Goal: Task Accomplishment & Management: Manage account settings

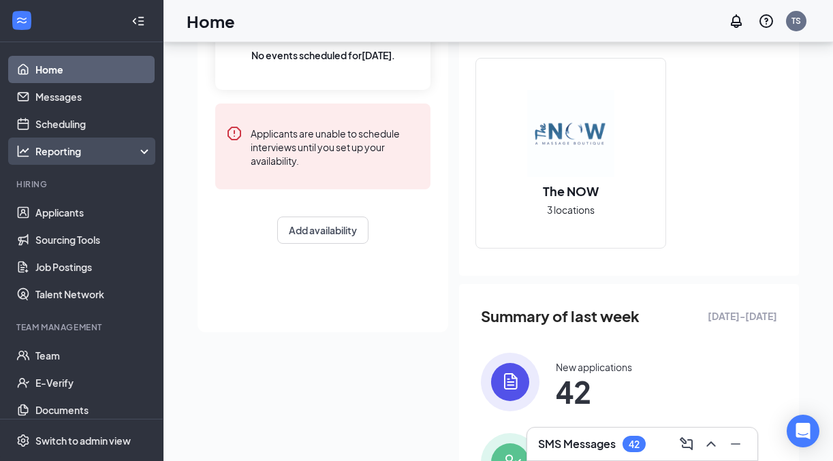
click at [89, 155] on div "Reporting" at bounding box center [93, 151] width 117 height 14
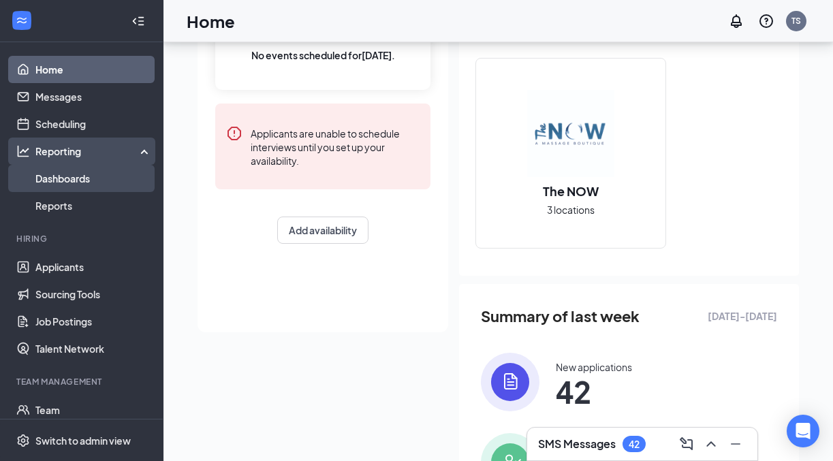
click at [82, 184] on link "Dashboards" at bounding box center [93, 178] width 116 height 27
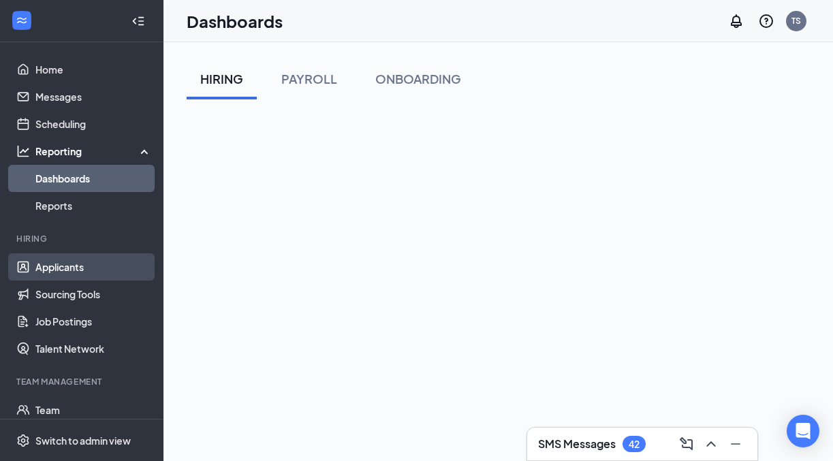
click at [71, 268] on link "Applicants" at bounding box center [93, 266] width 116 height 27
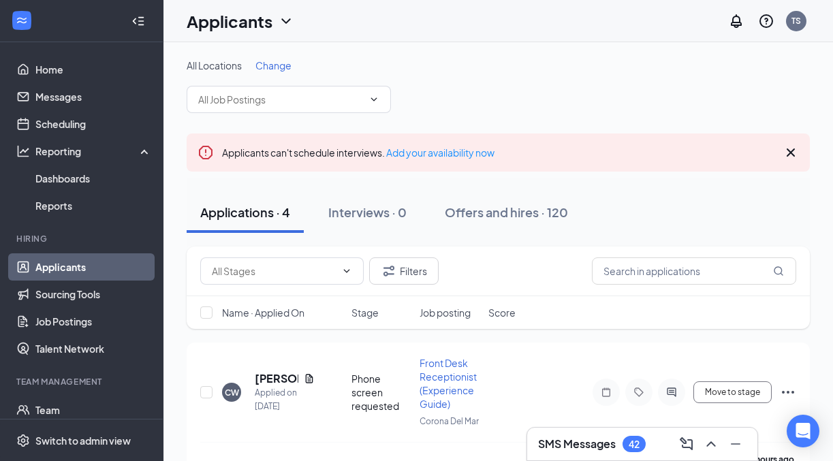
scroll to position [31, 0]
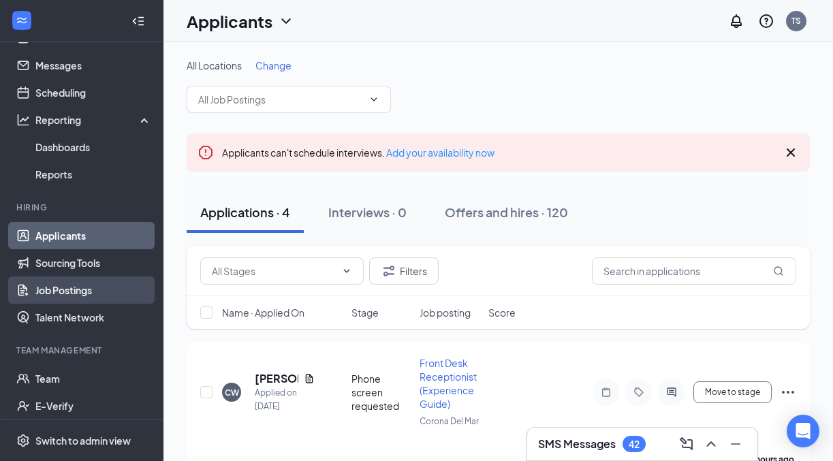
click at [77, 284] on link "Job Postings" at bounding box center [93, 290] width 116 height 27
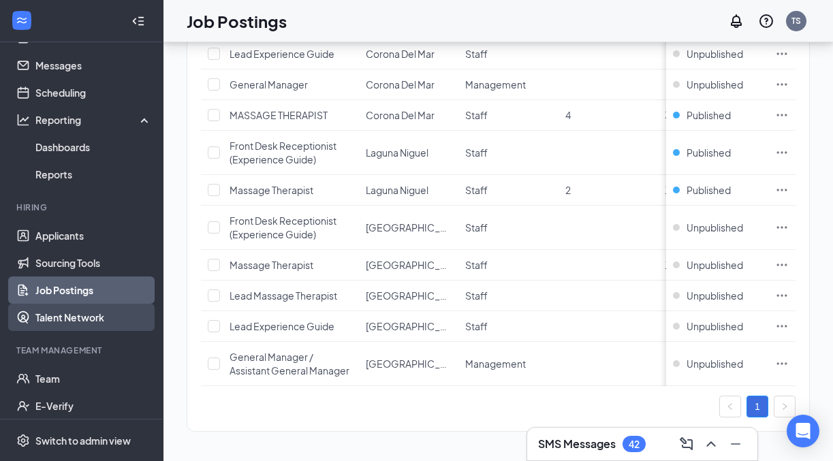
scroll to position [180, 0]
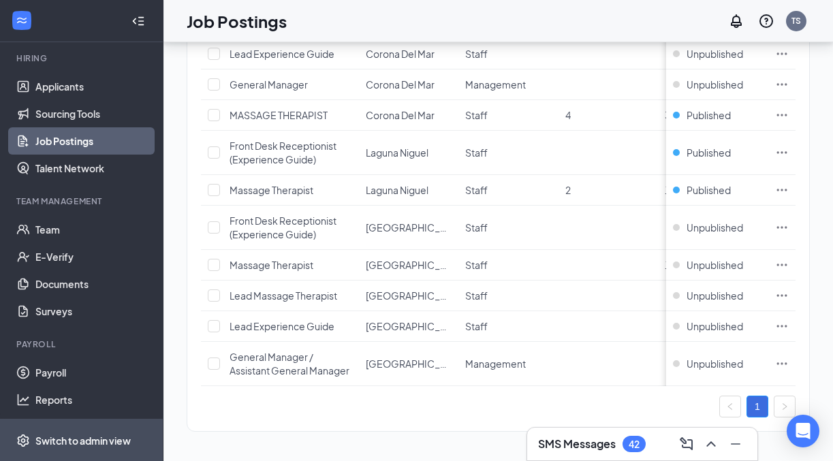
click at [93, 438] on div "Switch to admin view" at bounding box center [82, 441] width 95 height 14
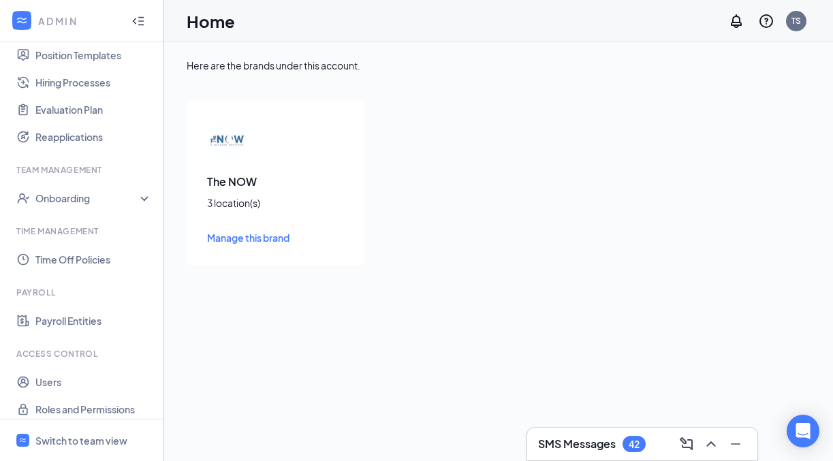
scroll to position [371, 0]
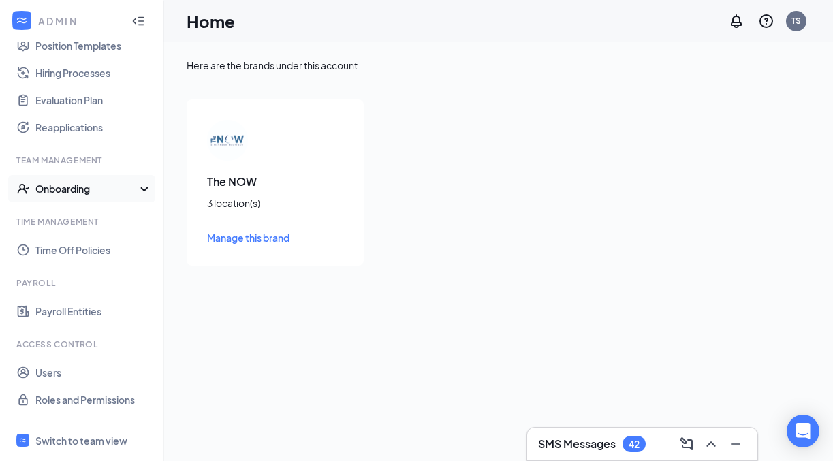
click at [87, 196] on div "Onboarding" at bounding box center [81, 188] width 163 height 27
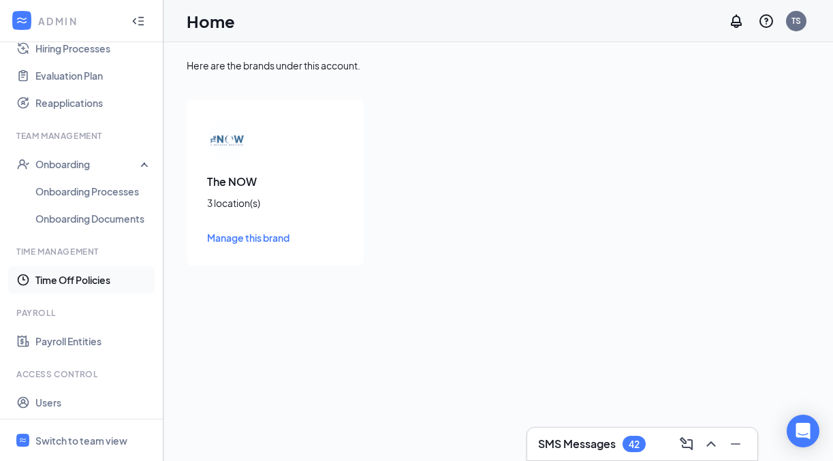
scroll to position [426, 0]
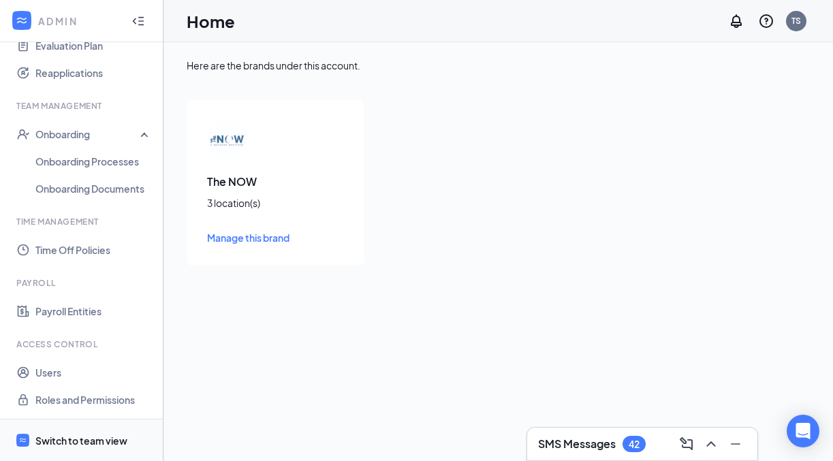
click at [82, 434] on div "Switch to team view" at bounding box center [81, 441] width 92 height 14
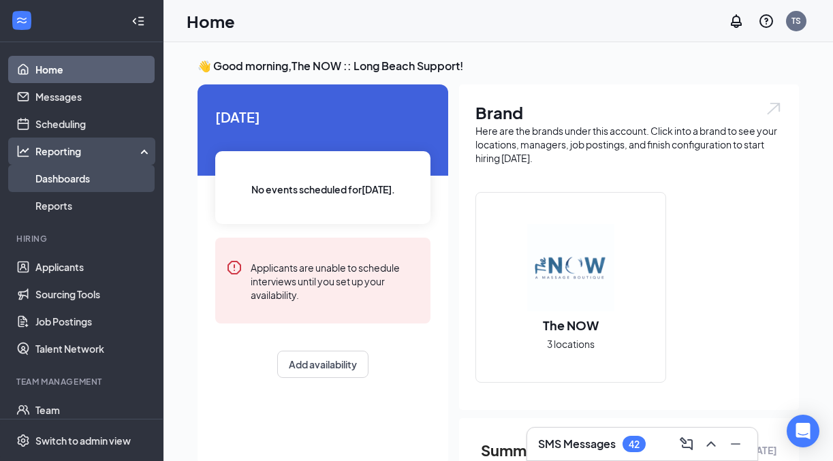
click at [82, 181] on link "Dashboards" at bounding box center [93, 178] width 116 height 27
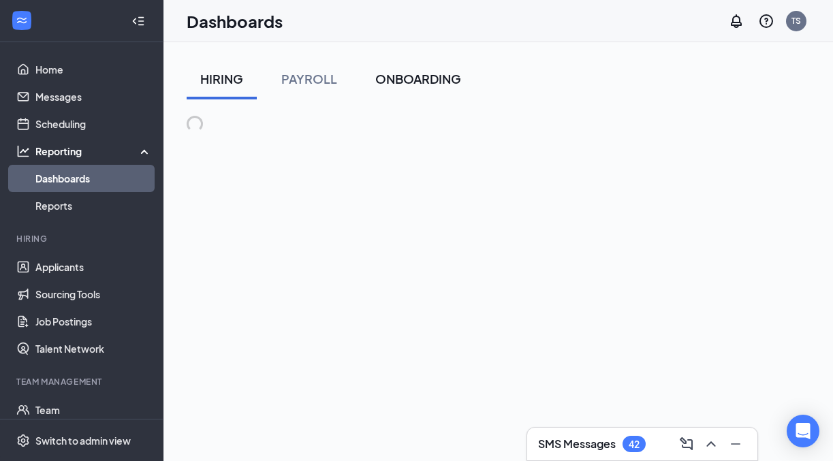
click at [416, 77] on div "ONBOARDING" at bounding box center [418, 78] width 86 height 17
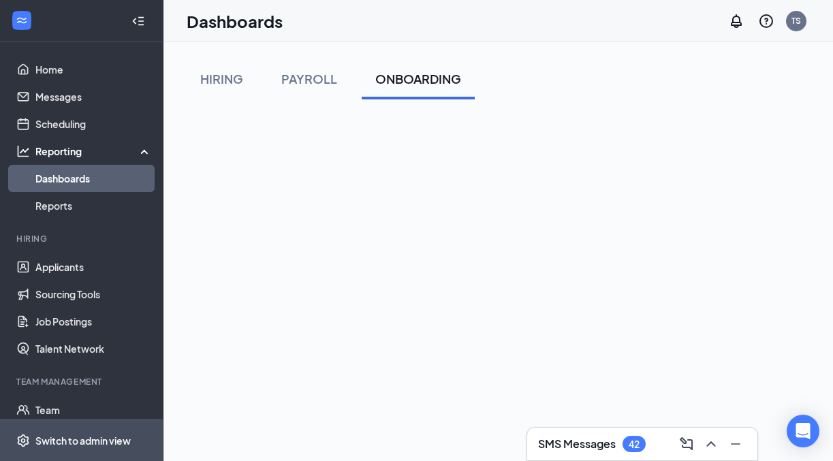
click at [99, 442] on div "Switch to admin view" at bounding box center [82, 441] width 95 height 14
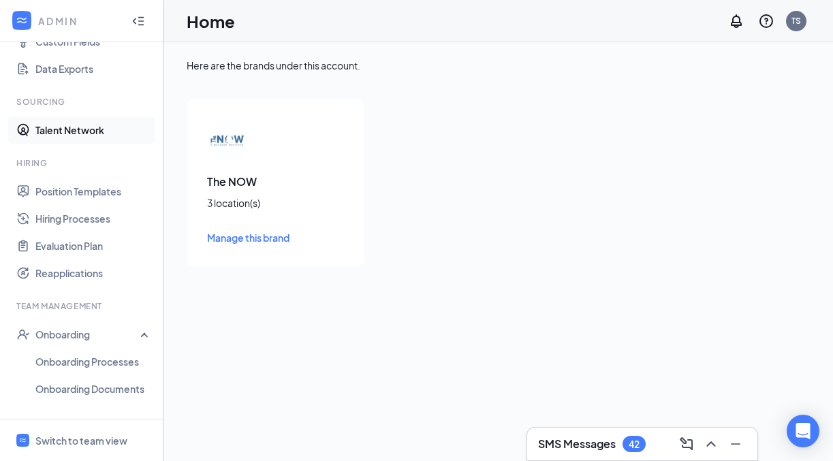
scroll to position [426, 0]
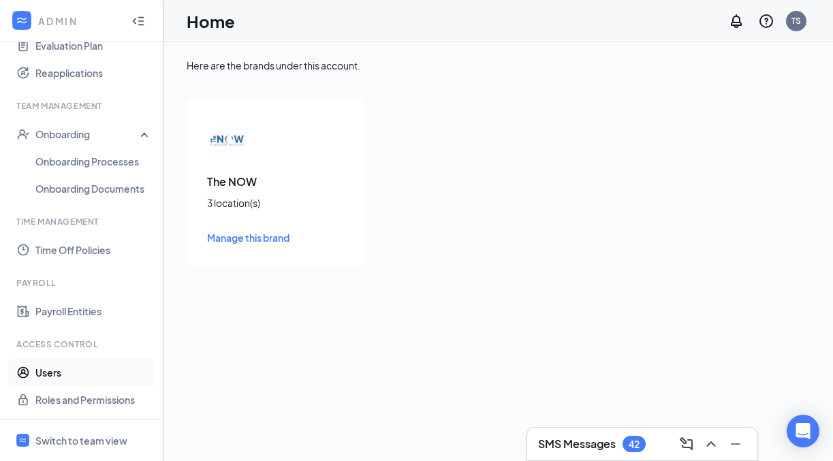
click at [65, 371] on link "Users" at bounding box center [93, 372] width 116 height 27
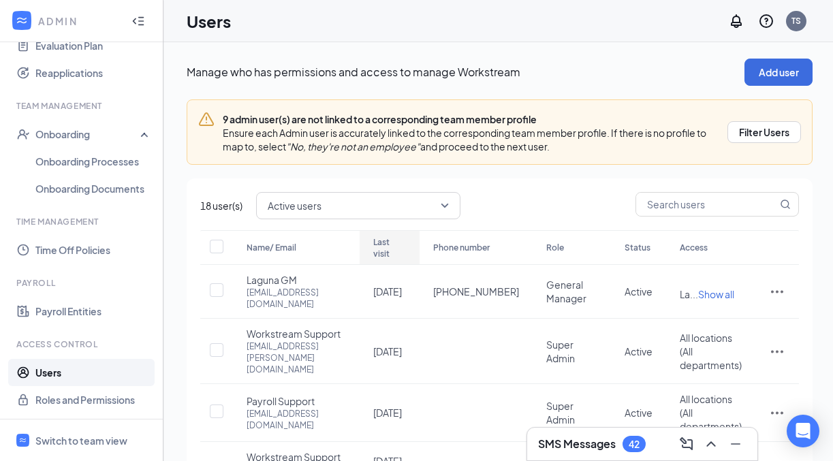
click at [406, 253] on div "Last visit" at bounding box center [389, 247] width 33 height 23
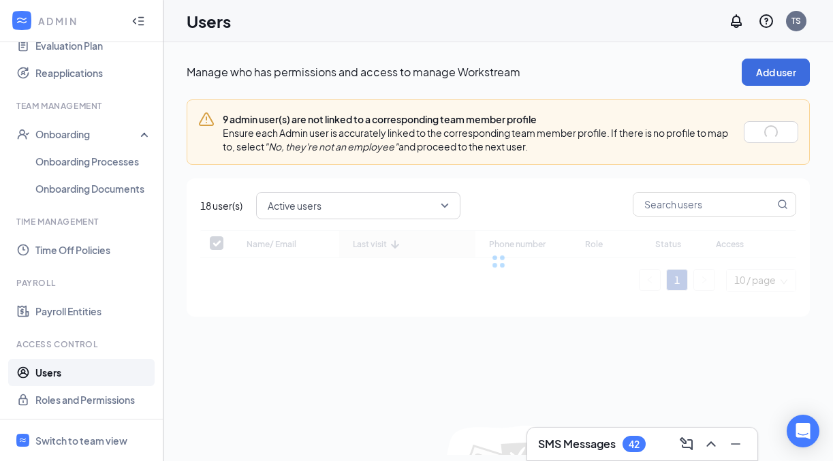
checkbox input "false"
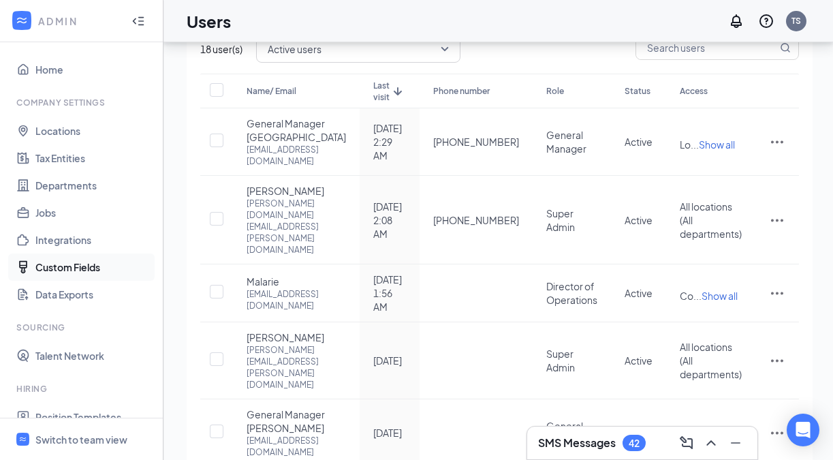
scroll to position [427, 0]
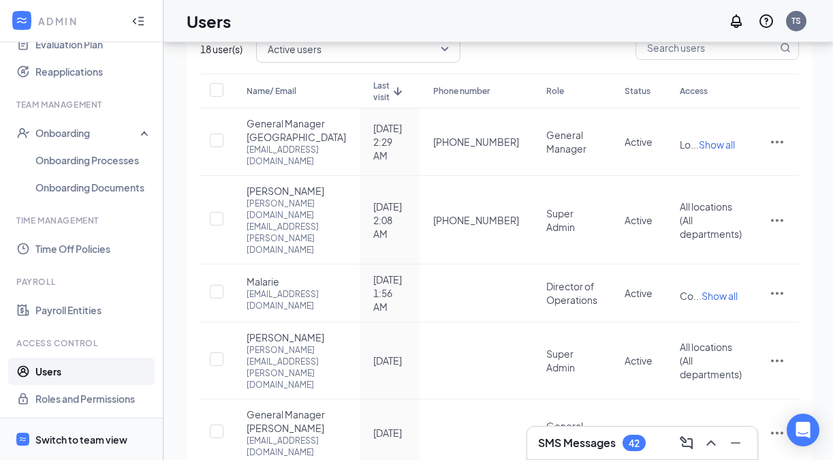
click at [89, 427] on span "Switch to team view" at bounding box center [93, 439] width 116 height 42
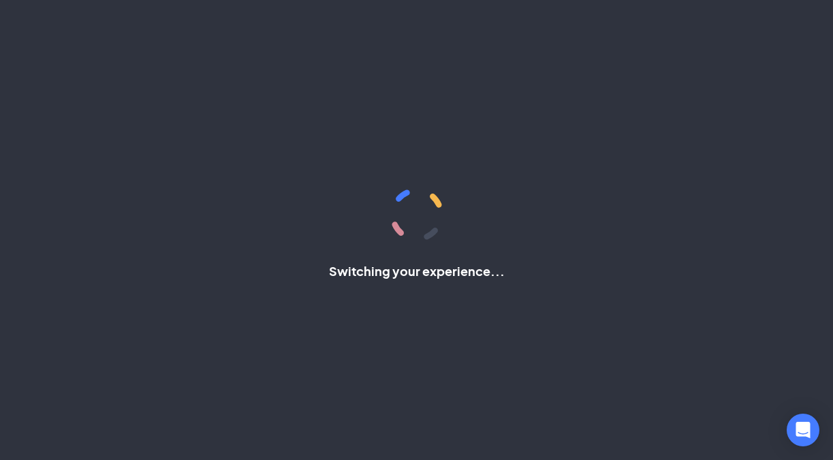
scroll to position [182, 0]
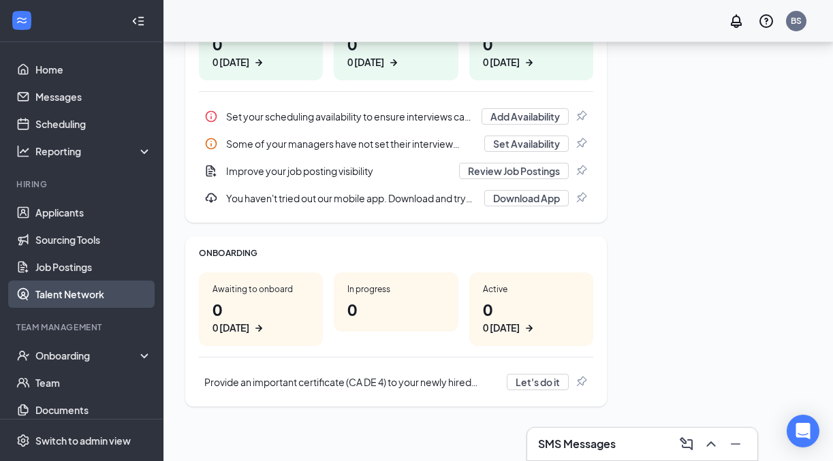
scroll to position [99, 0]
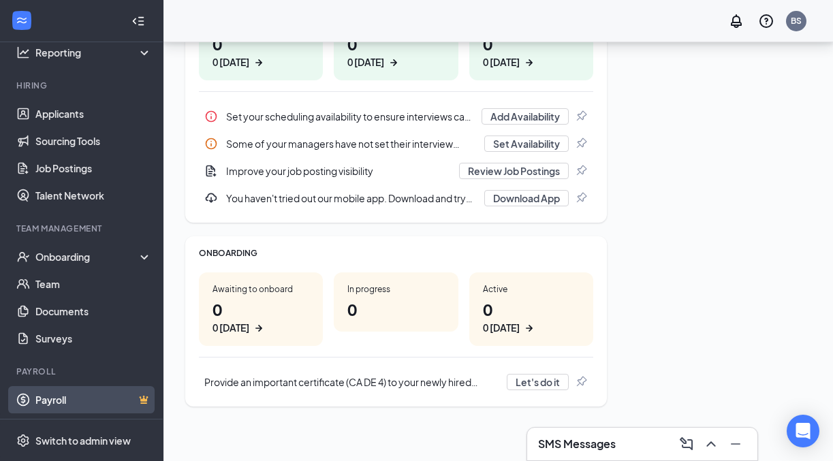
click at [72, 396] on link "Payroll" at bounding box center [93, 399] width 116 height 27
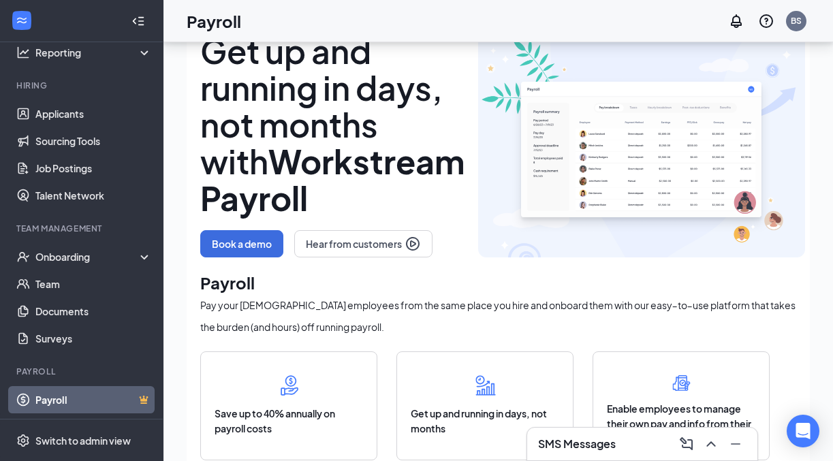
scroll to position [42, 0]
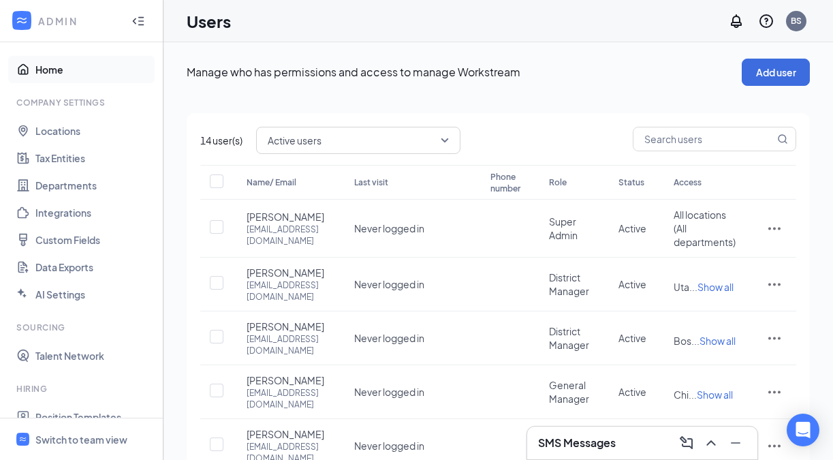
click at [54, 72] on link "Home" at bounding box center [93, 69] width 116 height 27
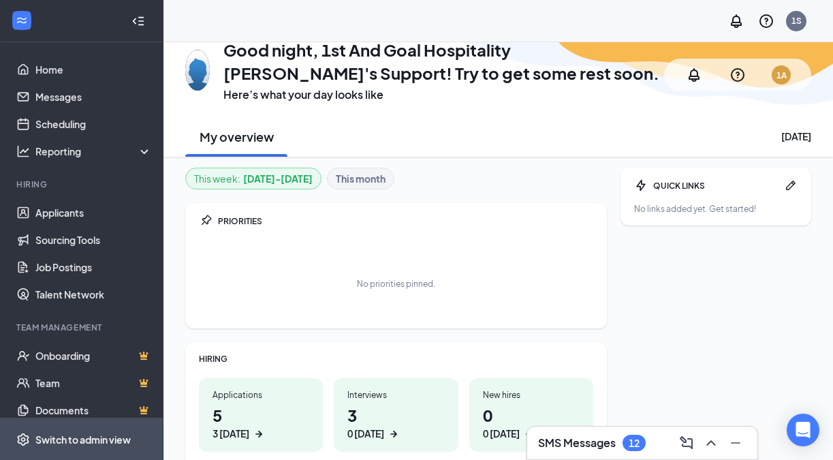
click at [84, 432] on div "Switch to admin view" at bounding box center [82, 439] width 95 height 14
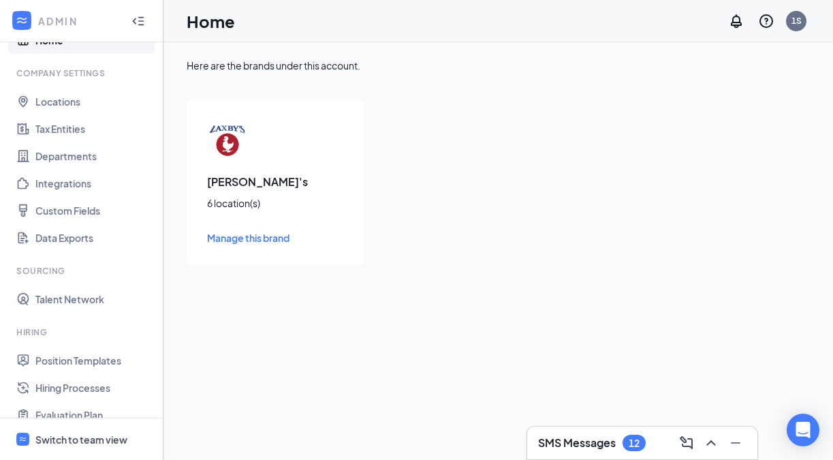
scroll to position [223, 0]
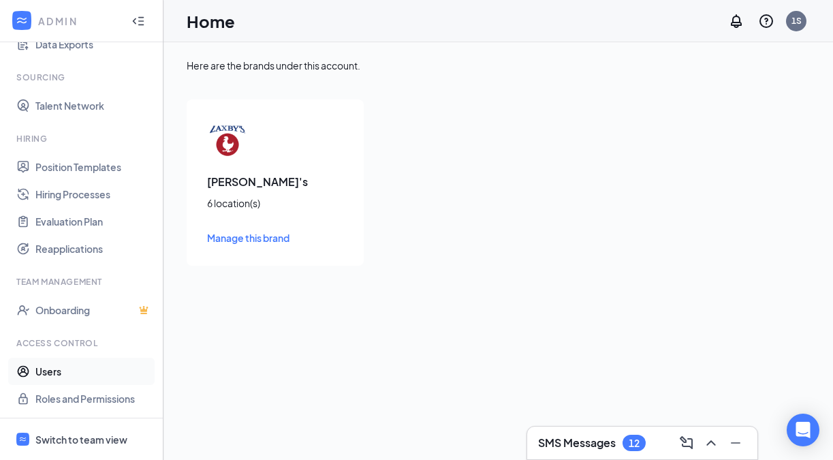
click at [59, 370] on link "Users" at bounding box center [93, 371] width 116 height 27
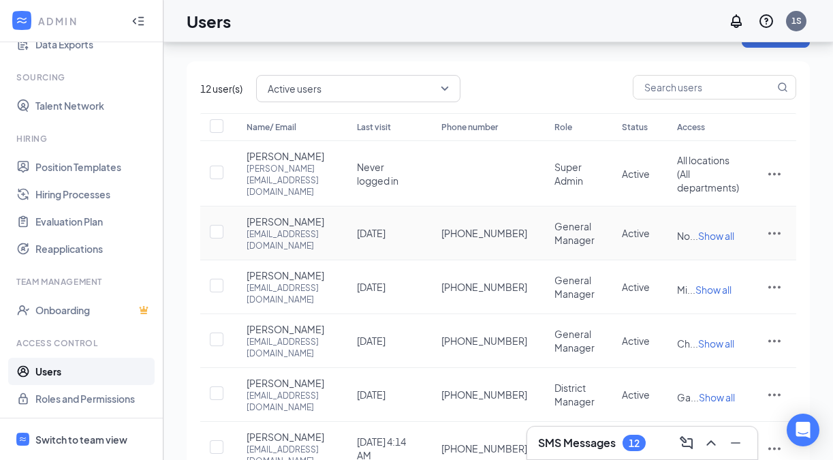
scroll to position [36, 0]
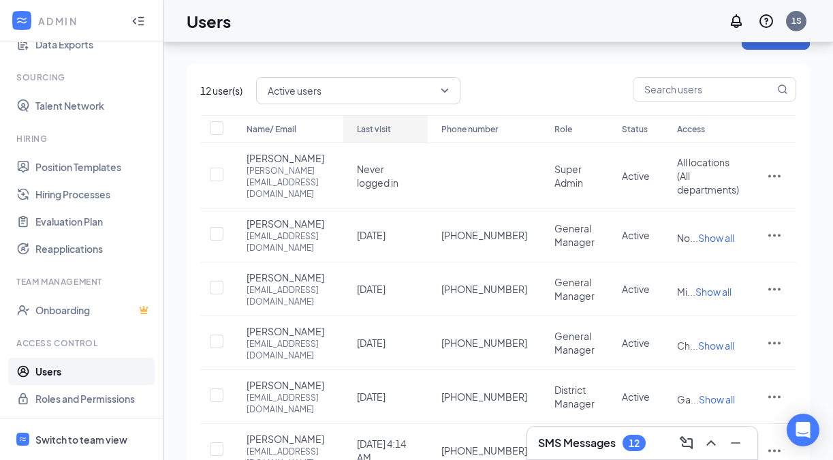
click at [414, 138] on div "Last visit" at bounding box center [385, 129] width 57 height 16
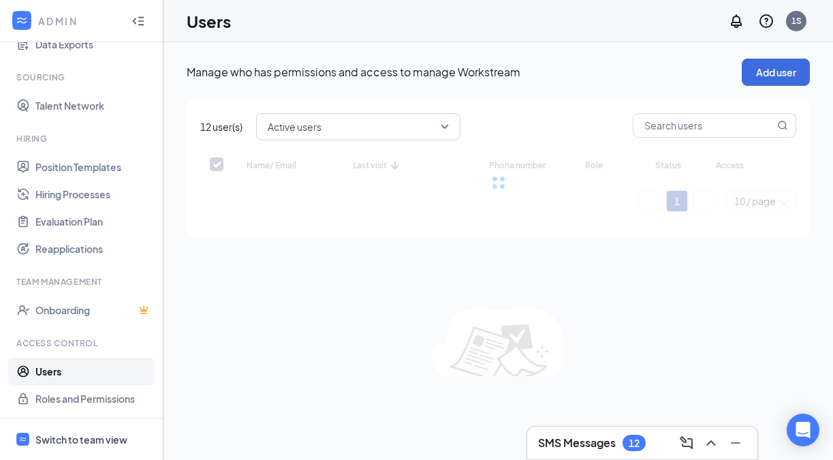
checkbox input "false"
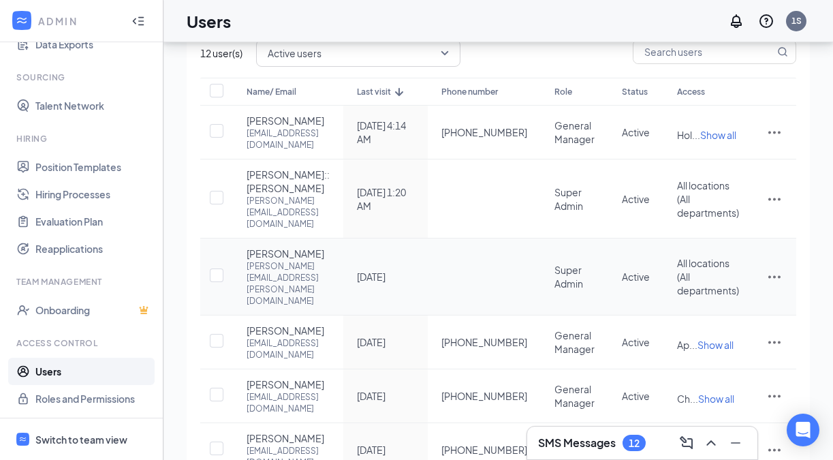
scroll to position [75, 0]
click at [776, 206] on icon "ActionsIcon" at bounding box center [774, 197] width 16 height 16
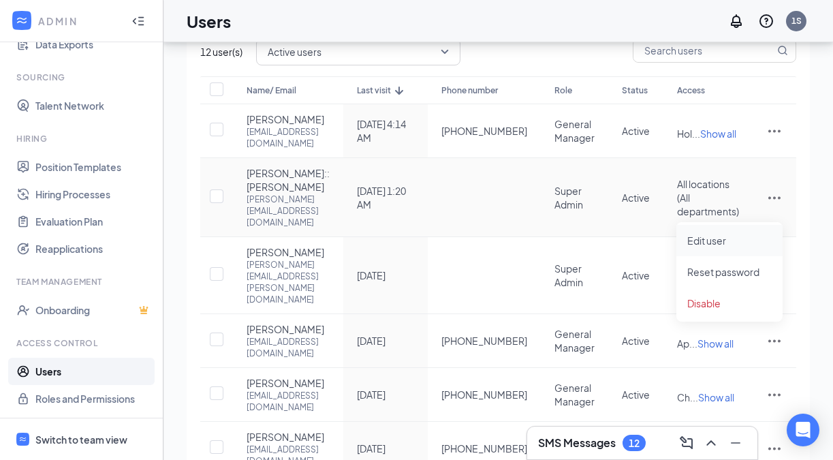
click at [719, 239] on span "Edit user" at bounding box center [706, 240] width 39 height 12
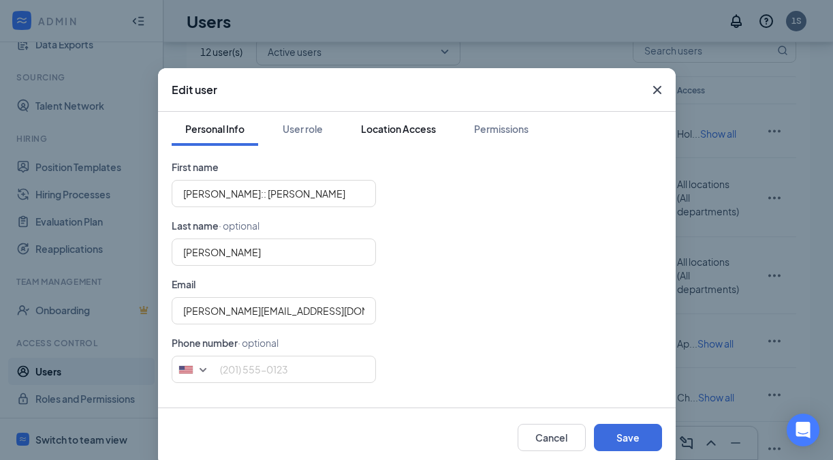
click at [388, 125] on div "Location Access" at bounding box center [398, 129] width 75 height 14
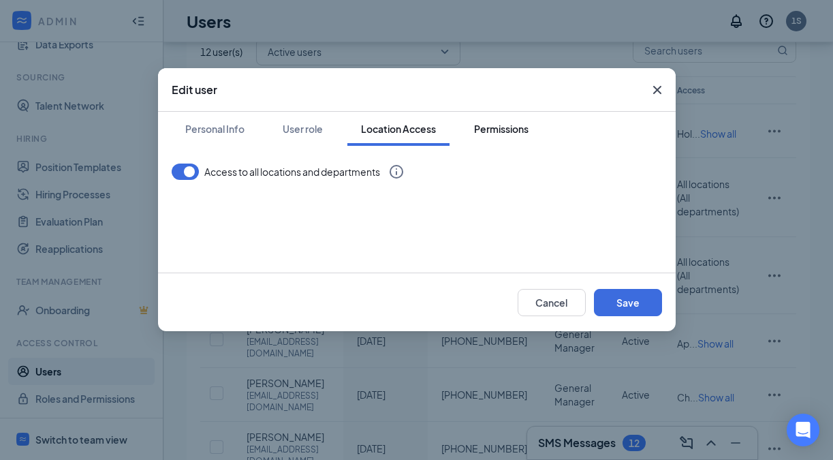
click at [499, 125] on div "Permissions" at bounding box center [501, 129] width 54 height 14
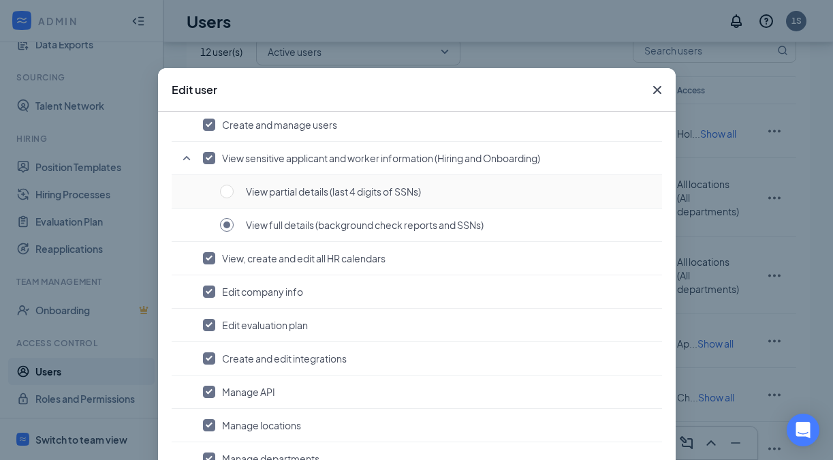
scroll to position [0, 0]
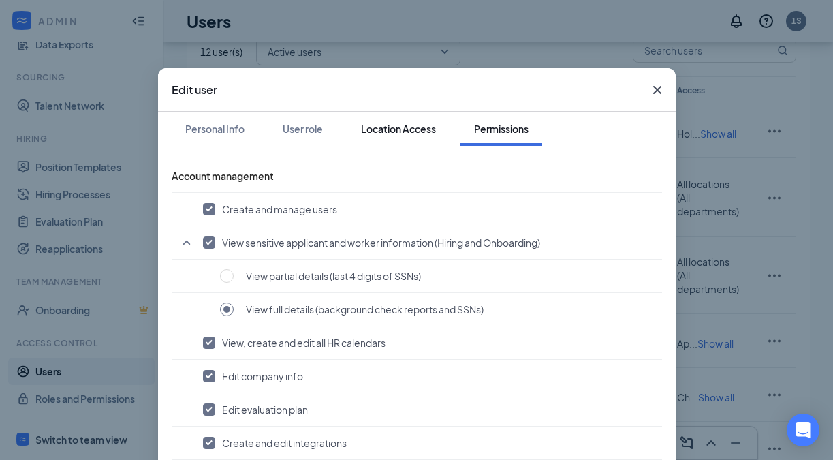
click at [388, 131] on div "Location Access" at bounding box center [398, 129] width 75 height 14
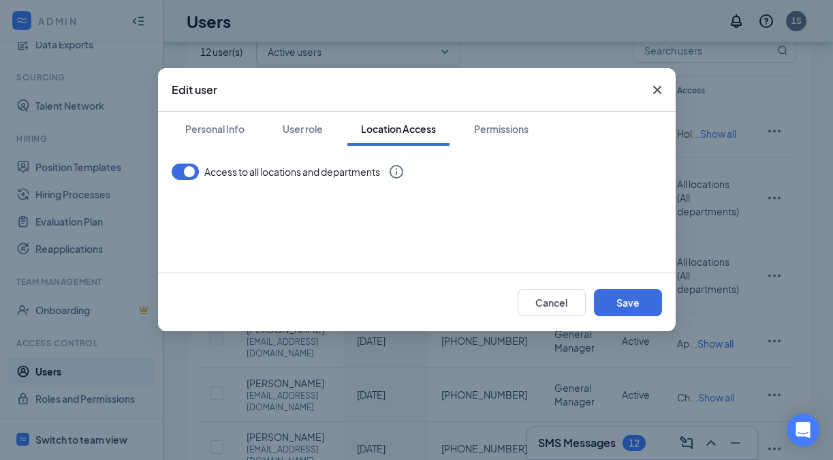
click at [191, 176] on button "button" at bounding box center [185, 171] width 27 height 16
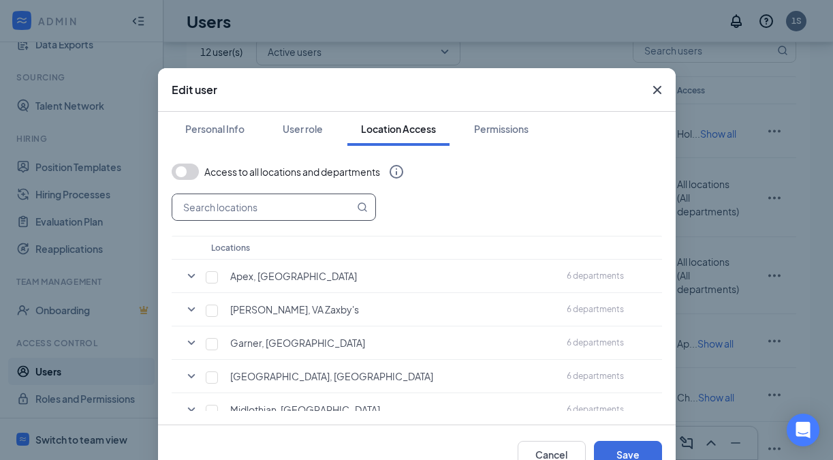
scroll to position [49, 0]
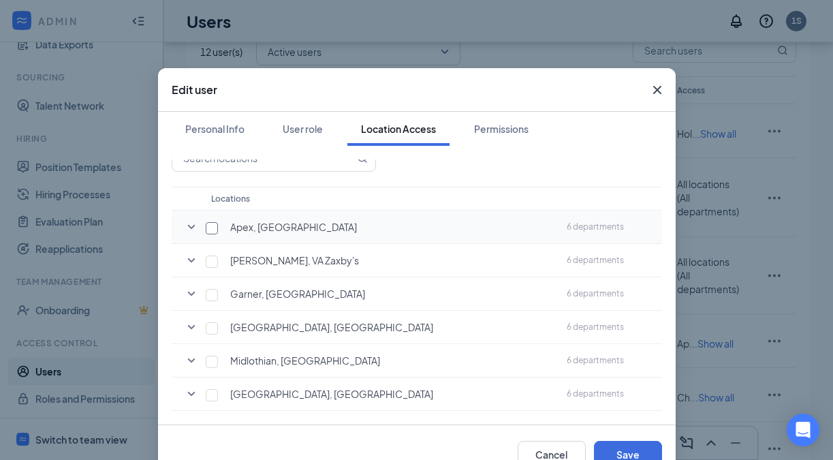
click at [211, 230] on input "checkbox" at bounding box center [212, 228] width 12 height 12
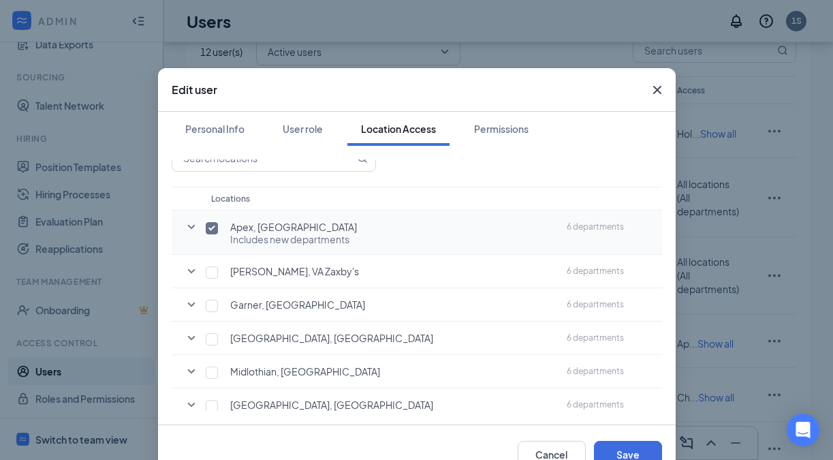
click at [213, 230] on input "checkbox" at bounding box center [212, 228] width 12 height 12
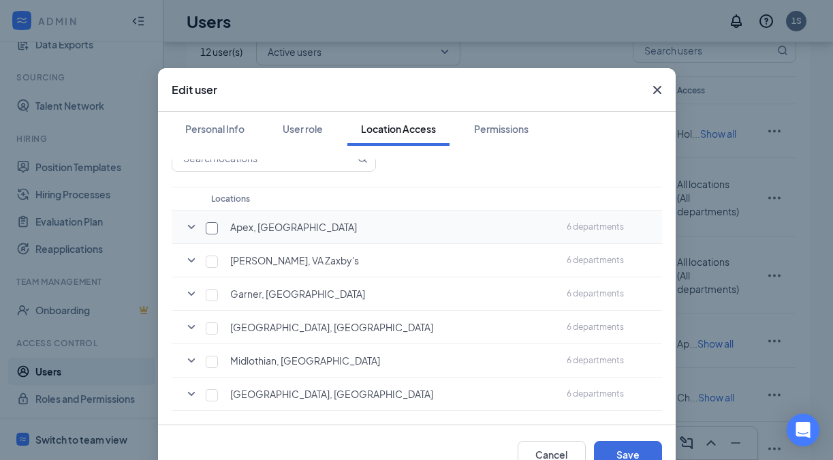
click at [213, 230] on input "checkbox" at bounding box center [212, 228] width 12 height 12
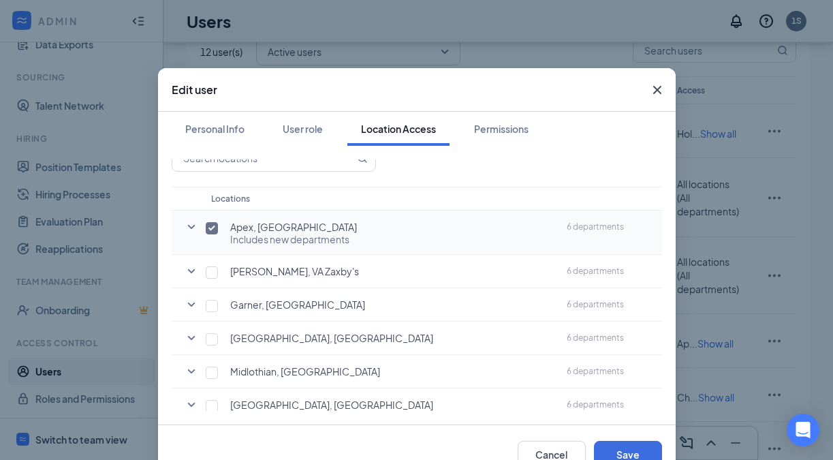
click at [213, 230] on input "checkbox" at bounding box center [212, 228] width 12 height 12
checkbox input "false"
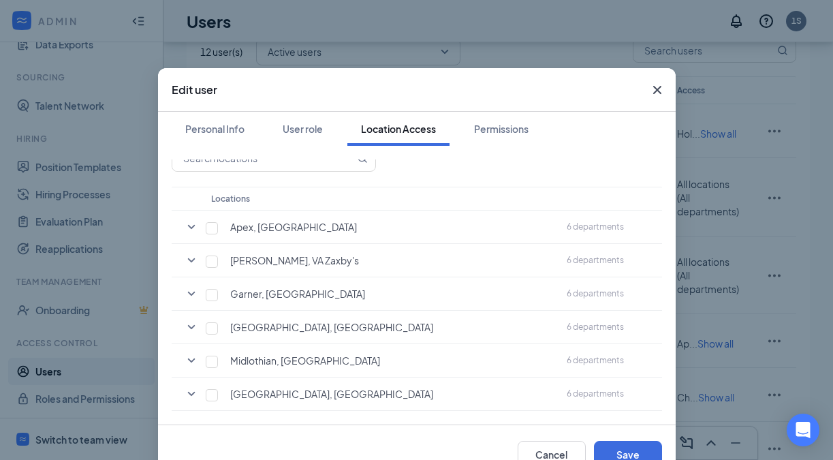
click at [467, 16] on div "Edit user Personal Info User role Location Access Permissions Access to all loc…" at bounding box center [416, 230] width 833 height 460
click at [565, 449] on button "Cancel" at bounding box center [552, 454] width 68 height 27
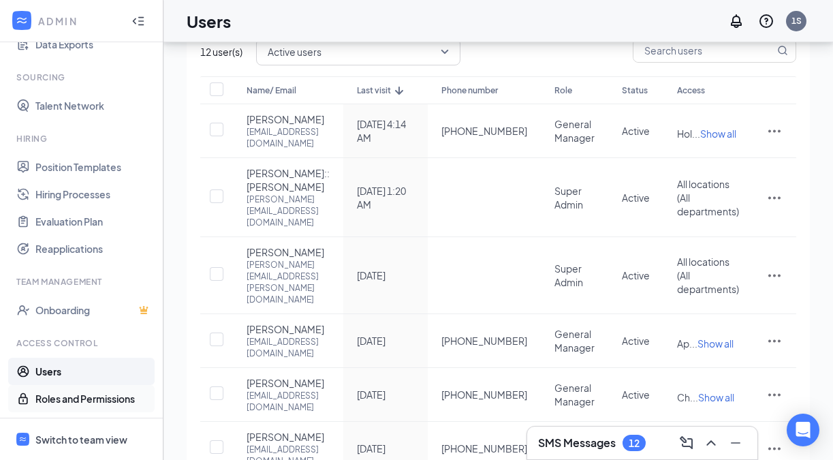
click at [63, 390] on link "Roles and Permissions" at bounding box center [93, 398] width 116 height 27
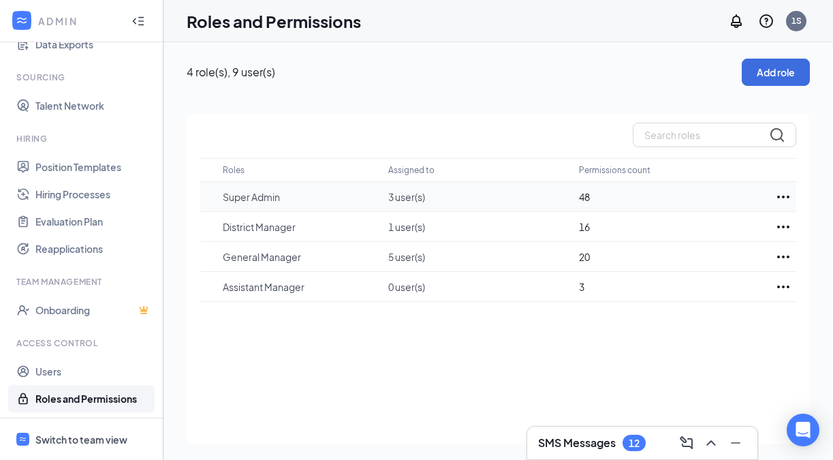
click at [266, 200] on p "Super Admin" at bounding box center [298, 197] width 151 height 14
click at [780, 195] on icon "Ellipses" at bounding box center [783, 197] width 16 height 16
click at [698, 231] on p "Edit" at bounding box center [722, 238] width 114 height 14
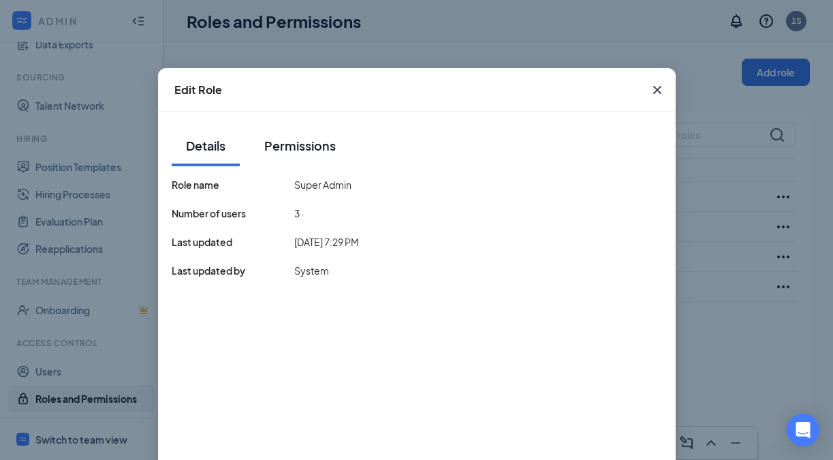
click at [311, 143] on div "Permissions" at bounding box center [300, 145] width 72 height 17
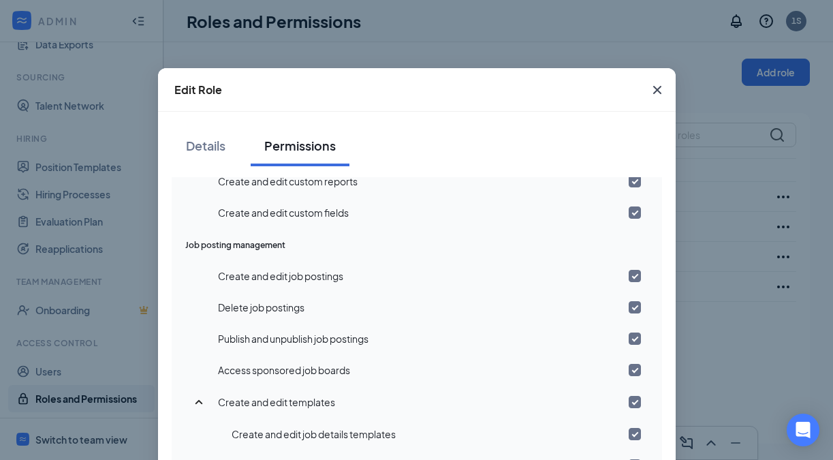
scroll to position [429, 0]
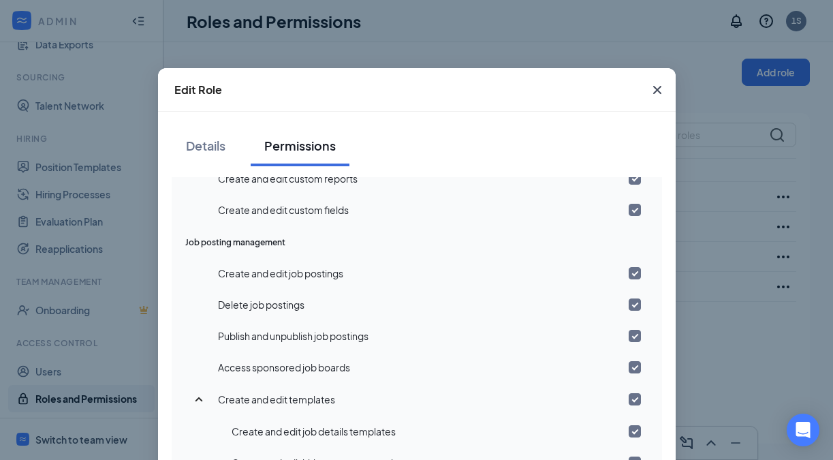
click at [428, 14] on div "Edit Role Details Permissions Account management Create and manage users View s…" at bounding box center [416, 230] width 833 height 460
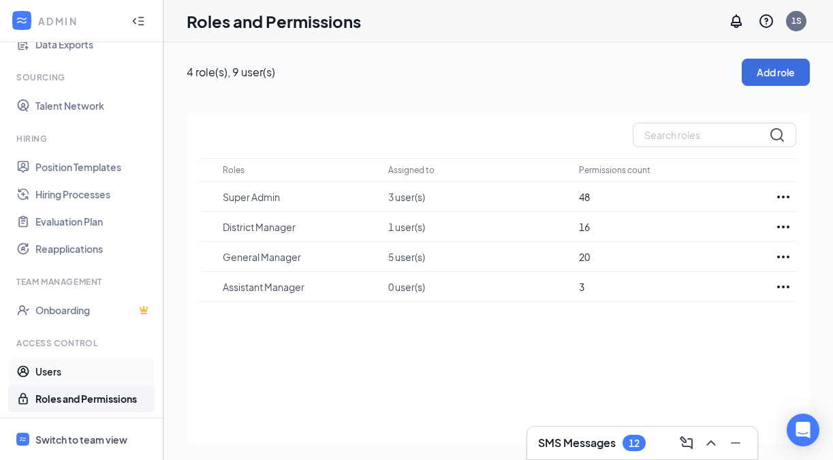
click at [46, 376] on link "Users" at bounding box center [93, 371] width 116 height 27
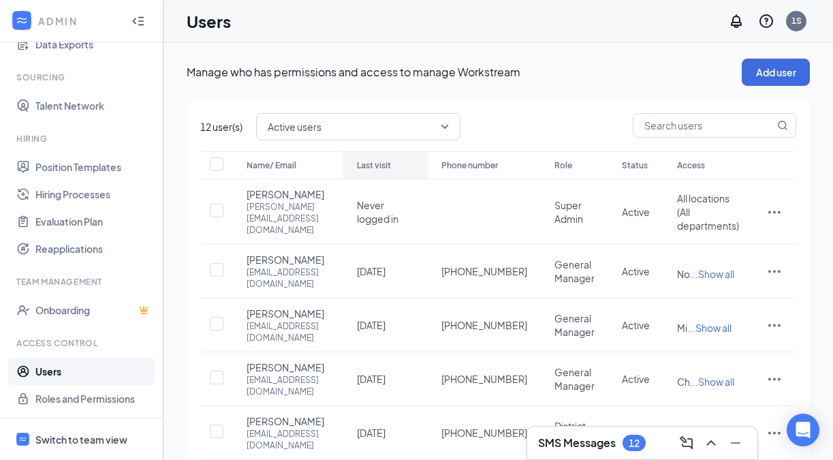
click at [407, 171] on icon "ArrowDown" at bounding box center [399, 165] width 16 height 16
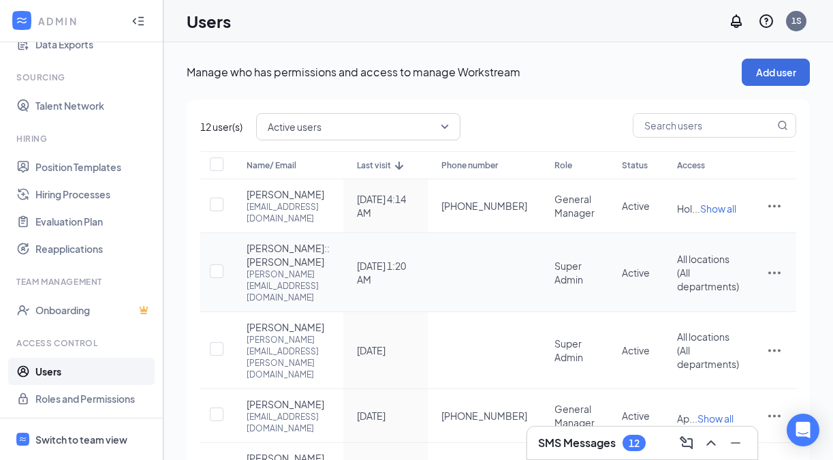
click at [768, 281] on icon "ActionsIcon" at bounding box center [774, 272] width 16 height 16
click at [724, 311] on span "Edit user" at bounding box center [706, 315] width 39 height 12
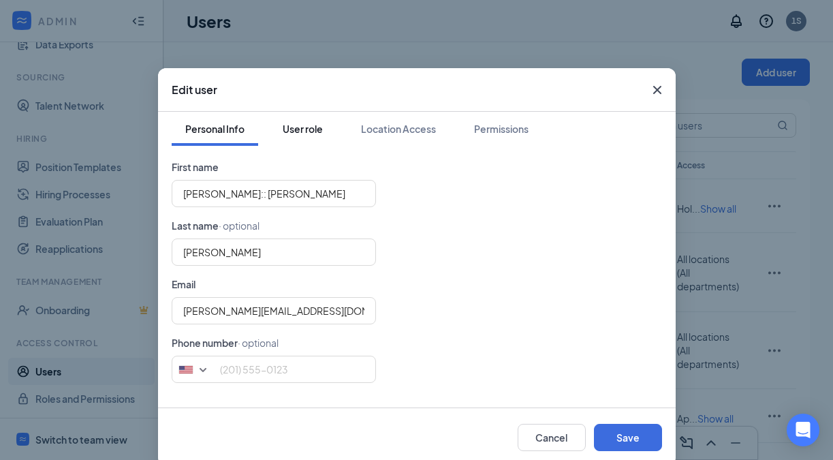
click at [311, 131] on div "User role" at bounding box center [303, 129] width 40 height 14
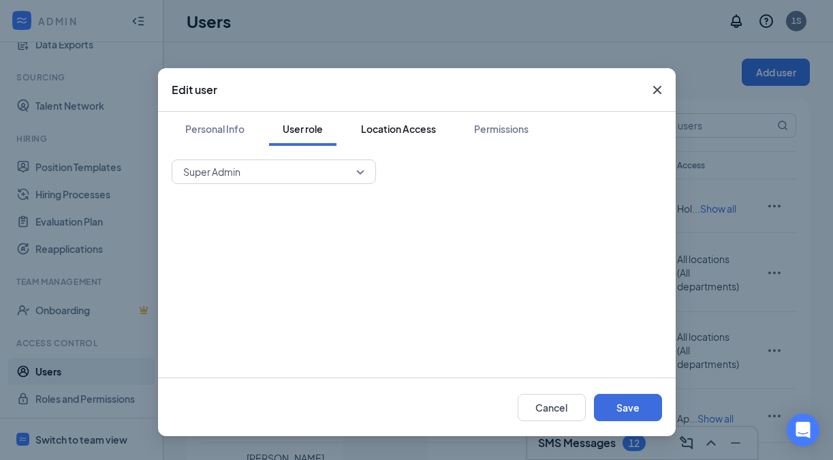
click at [414, 129] on div "Location Access" at bounding box center [398, 129] width 75 height 14
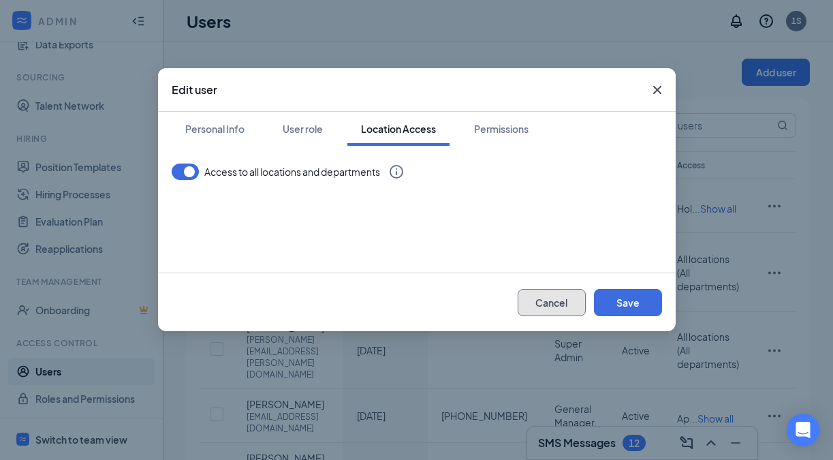
click at [544, 302] on button "Cancel" at bounding box center [552, 302] width 68 height 27
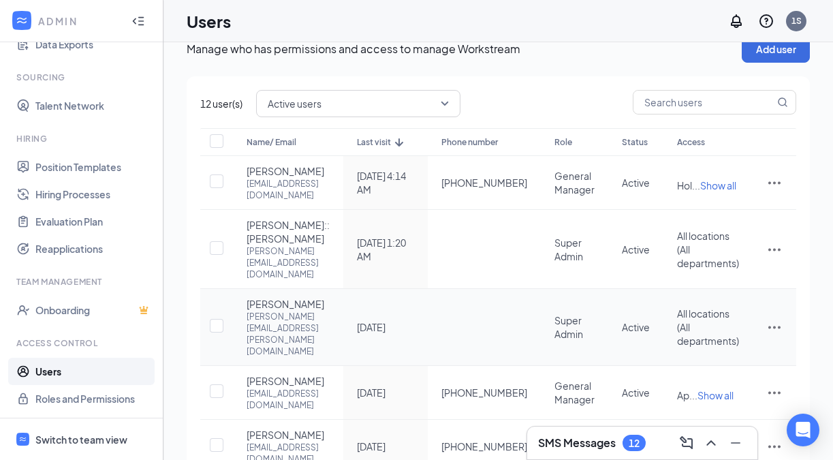
scroll to position [21, 0]
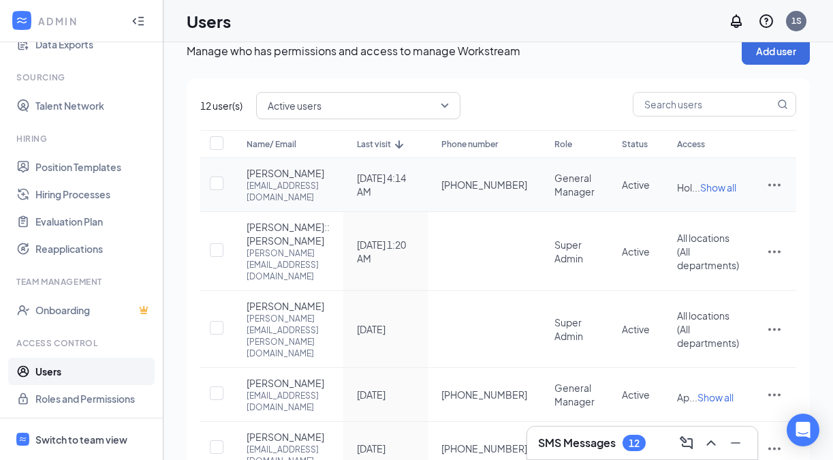
click at [770, 187] on icon "ActionsIcon" at bounding box center [774, 185] width 12 height 3
click at [722, 231] on span "Edit user" at bounding box center [706, 229] width 39 height 12
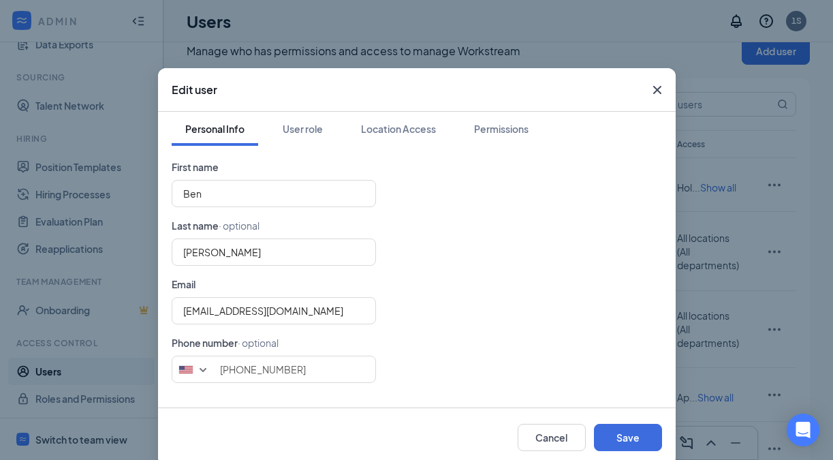
scroll to position [14, 0]
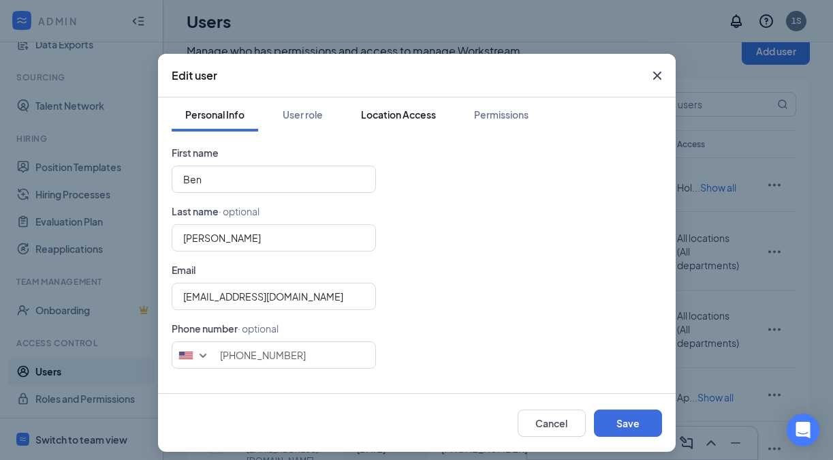
click at [409, 116] on div "Location Access" at bounding box center [398, 115] width 75 height 14
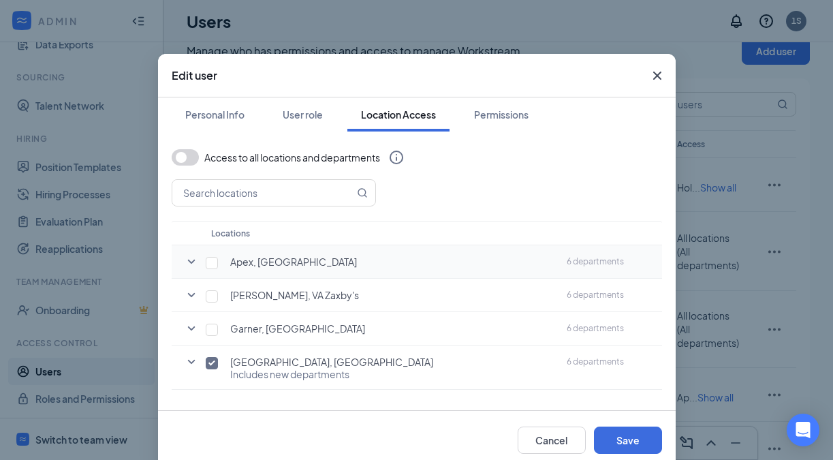
click at [247, 262] on span "Apex, [GEOGRAPHIC_DATA]" at bounding box center [293, 261] width 127 height 12
click at [188, 262] on icon "SmallChevronDown" at bounding box center [191, 261] width 16 height 16
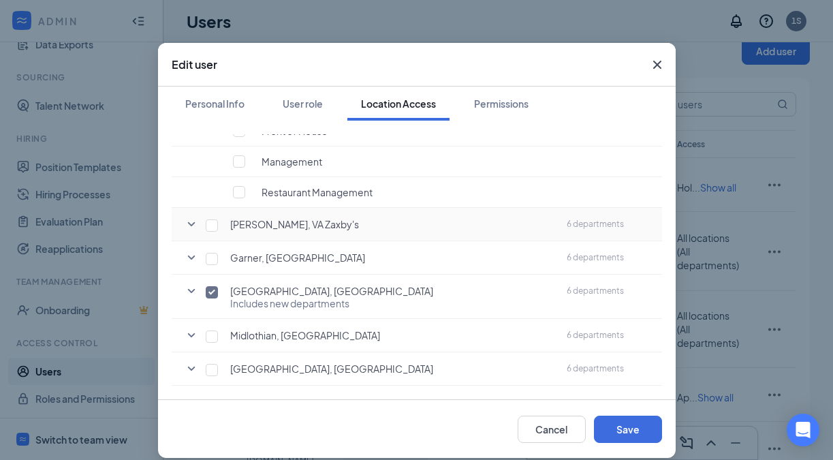
scroll to position [26, 0]
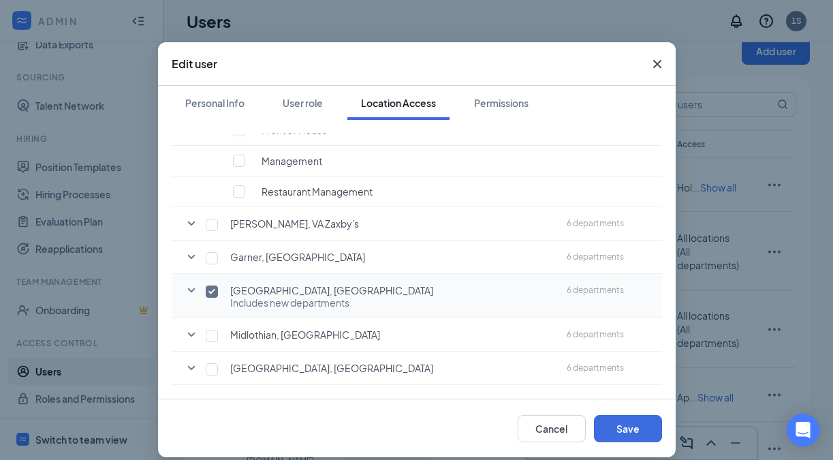
click at [191, 290] on icon "SmallChevronDown" at bounding box center [191, 290] width 16 height 16
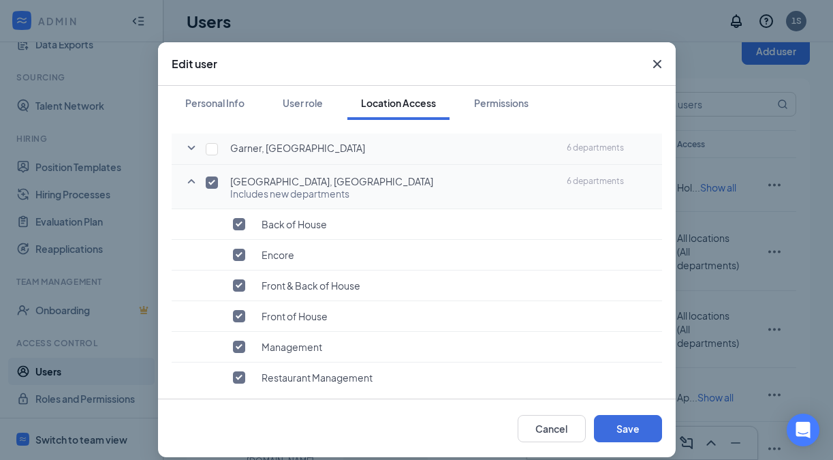
scroll to position [353, 0]
click at [240, 346] on input "checkbox" at bounding box center [239, 346] width 12 height 12
checkbox input "false"
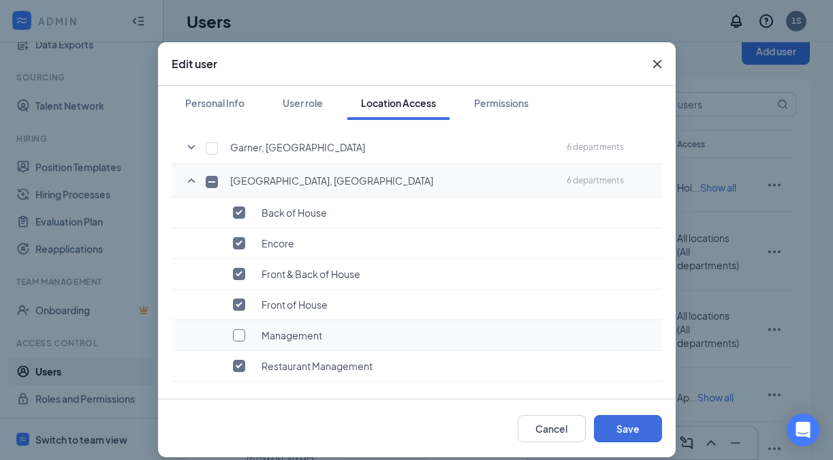
click at [240, 332] on input "checkbox" at bounding box center [239, 335] width 12 height 12
checkbox input "true"
click at [537, 422] on button "Cancel" at bounding box center [552, 428] width 68 height 27
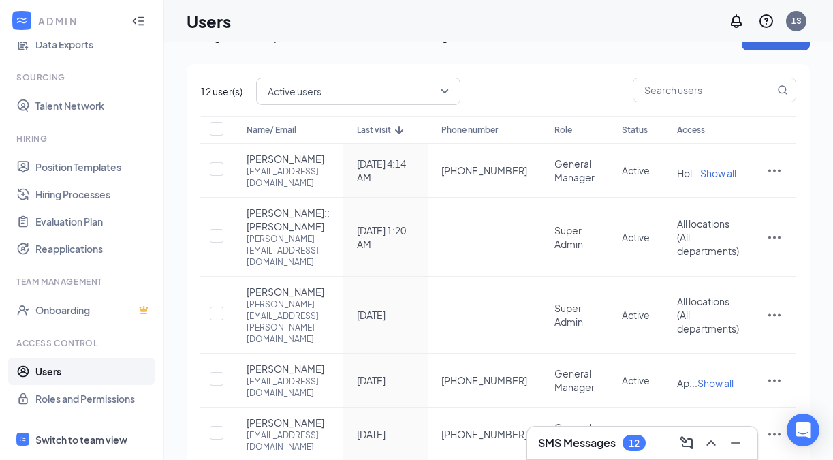
scroll to position [0, 0]
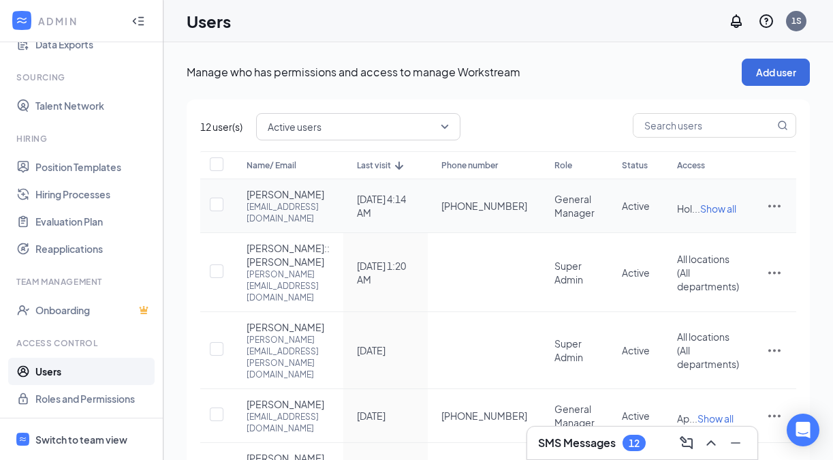
click at [775, 208] on icon "ActionsIcon" at bounding box center [774, 206] width 12 height 3
click at [584, 113] on div "Active users" at bounding box center [526, 126] width 540 height 27
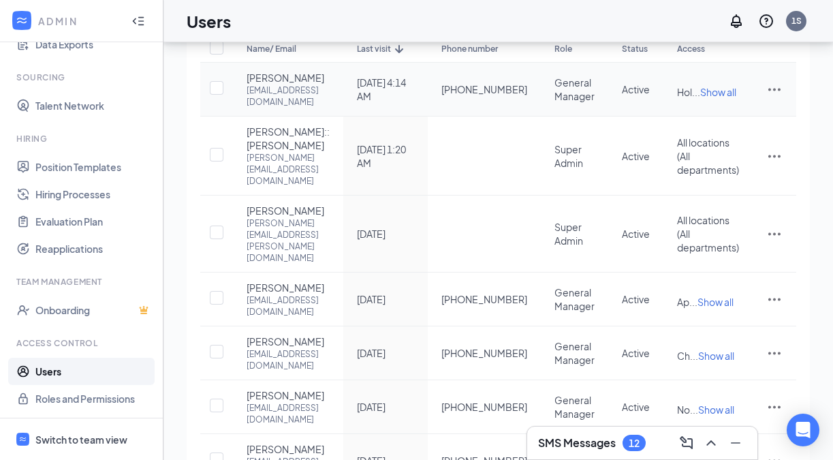
scroll to position [125, 0]
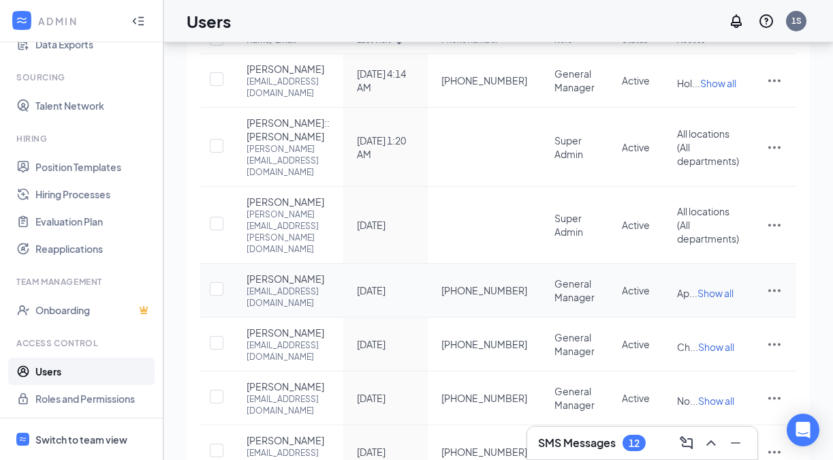
click at [776, 285] on icon "ActionsIcon" at bounding box center [774, 290] width 16 height 16
click at [717, 309] on span "Edit user" at bounding box center [706, 312] width 39 height 12
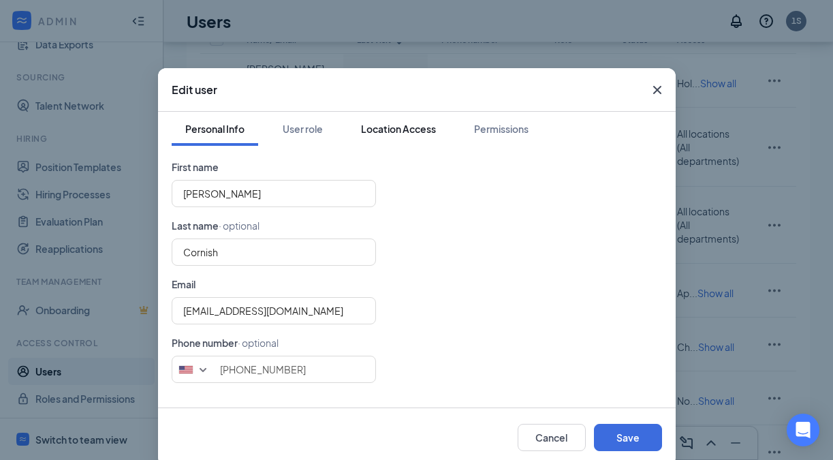
click at [387, 128] on div "Location Access" at bounding box center [398, 129] width 75 height 14
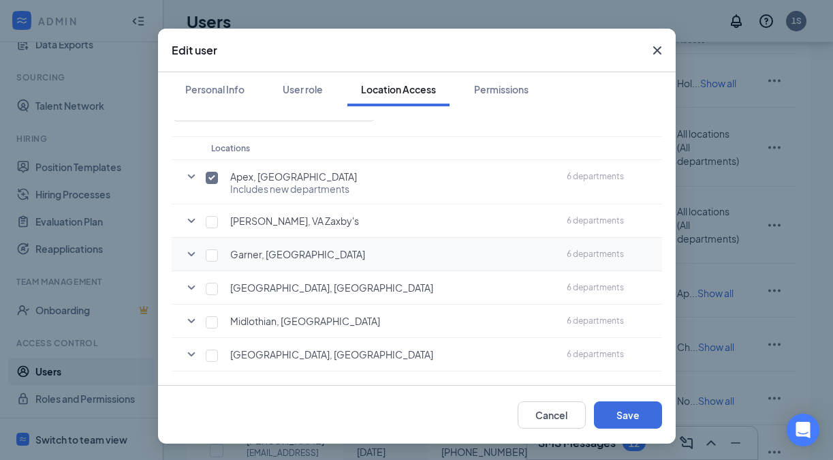
scroll to position [0, 0]
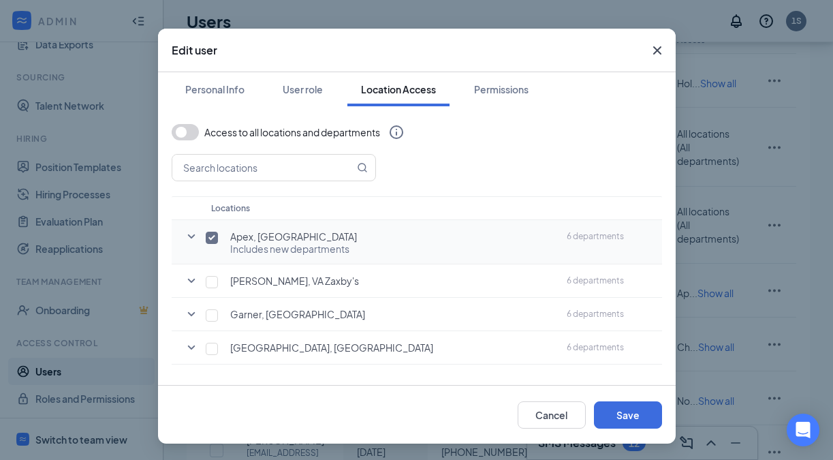
click at [190, 237] on icon "SmallChevronDown" at bounding box center [190, 236] width 7 height 4
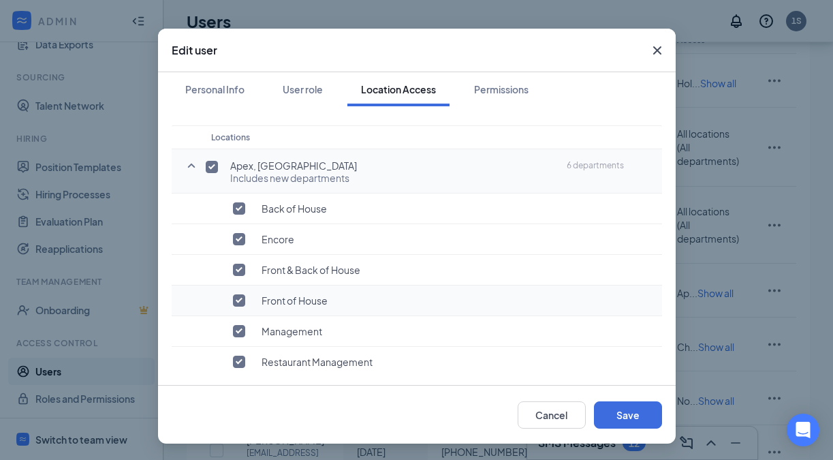
scroll to position [96, 0]
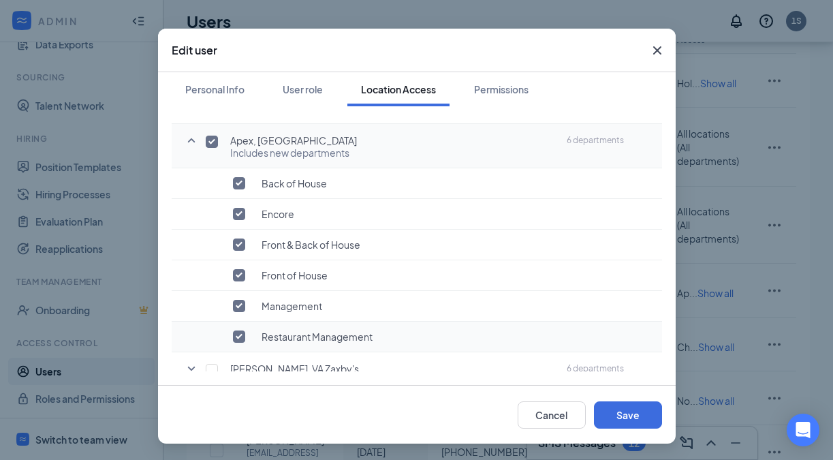
click at [241, 341] on input "checkbox" at bounding box center [239, 336] width 12 height 12
checkbox input "false"
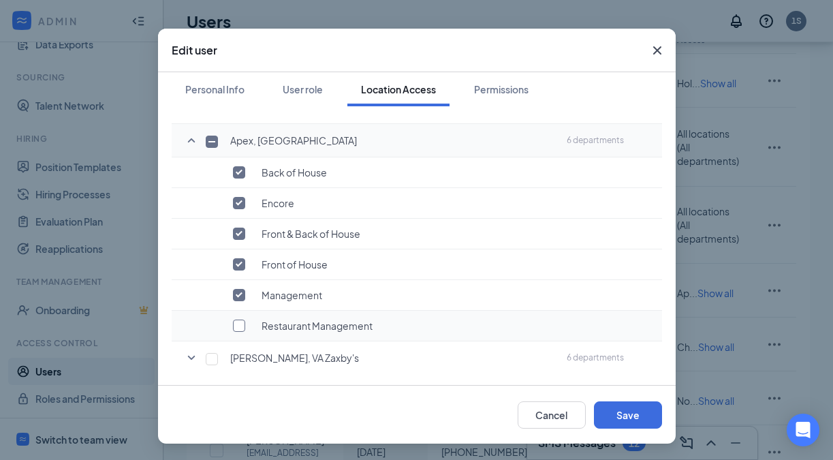
click at [239, 326] on input "checkbox" at bounding box center [239, 325] width 12 height 12
checkbox input "true"
click at [557, 407] on button "Cancel" at bounding box center [552, 414] width 68 height 27
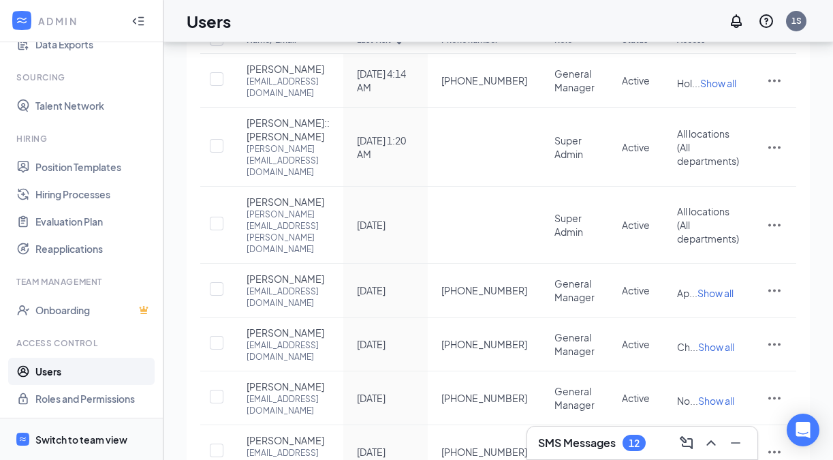
click at [80, 435] on div "Switch to team view" at bounding box center [81, 439] width 92 height 14
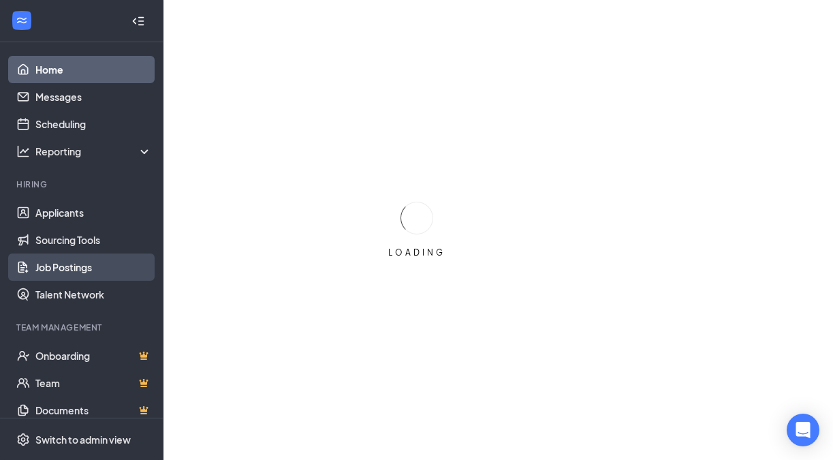
click at [80, 264] on link "Job Postings" at bounding box center [93, 266] width 116 height 27
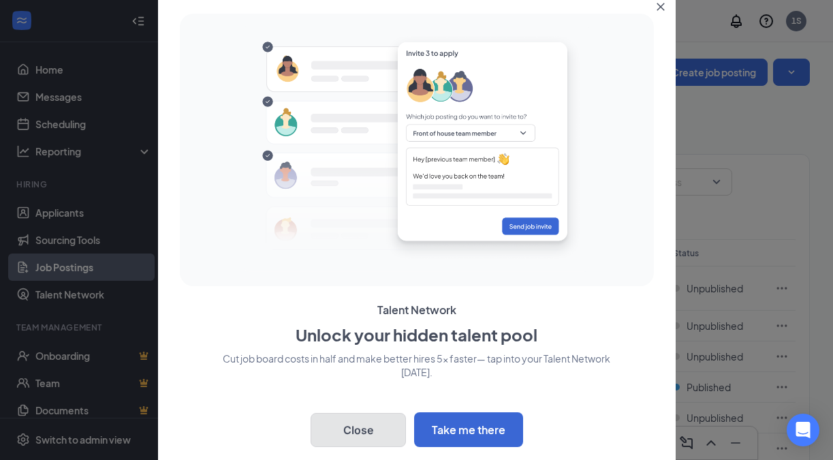
click at [379, 426] on button "Close" at bounding box center [358, 430] width 95 height 34
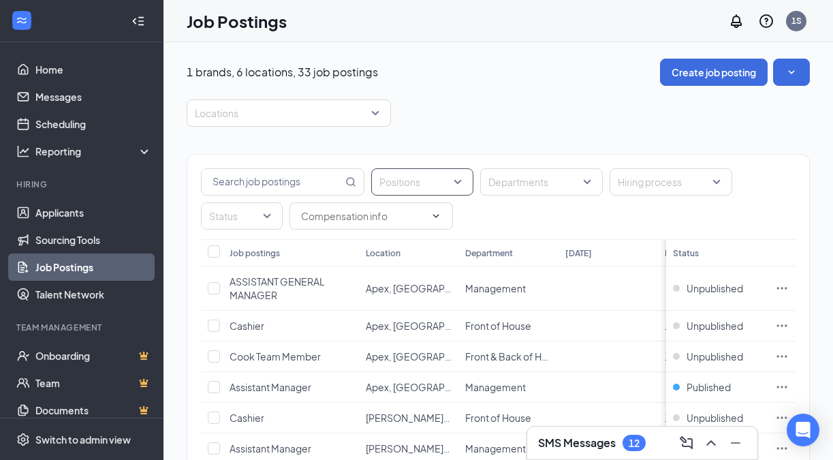
click at [445, 185] on div at bounding box center [416, 182] width 82 height 22
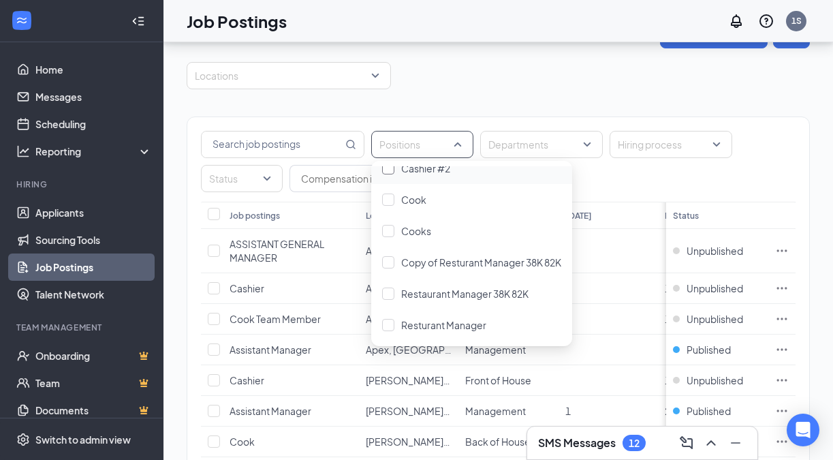
scroll to position [42, 0]
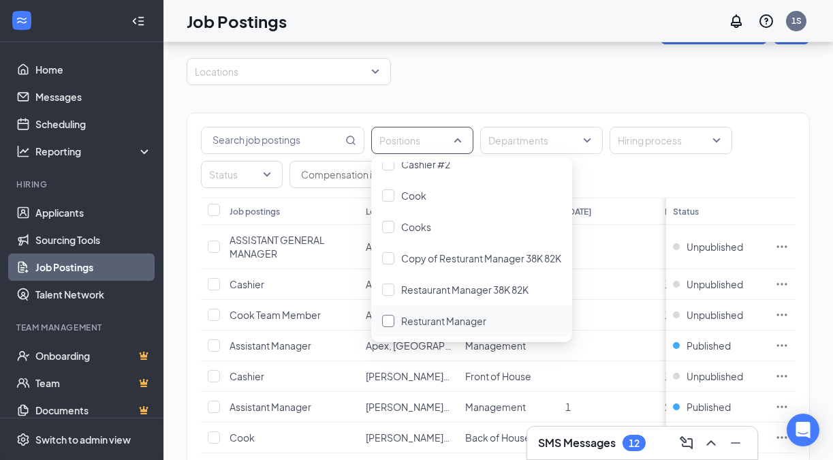
click at [393, 319] on div at bounding box center [388, 321] width 12 height 12
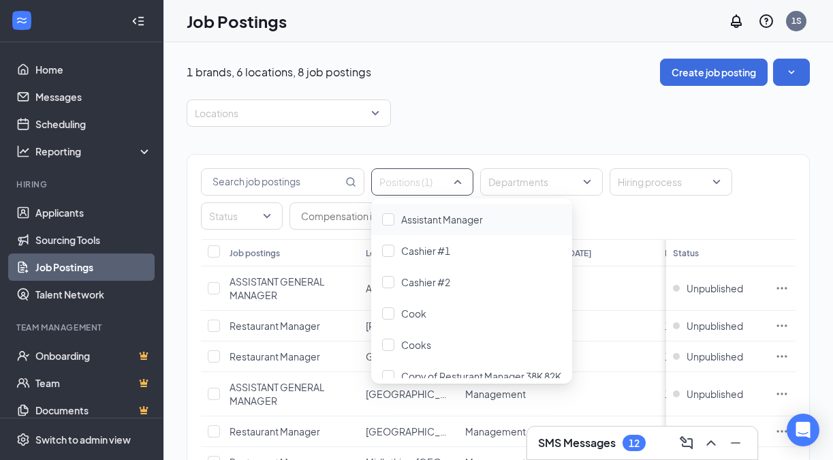
click at [631, 300] on td at bounding box center [607, 288] width 99 height 44
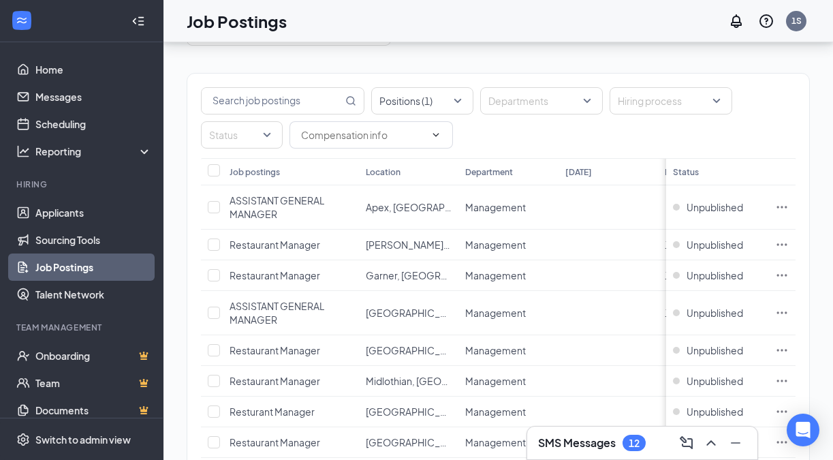
scroll to position [82, 0]
click at [782, 245] on icon "Ellipses" at bounding box center [782, 244] width 14 height 14
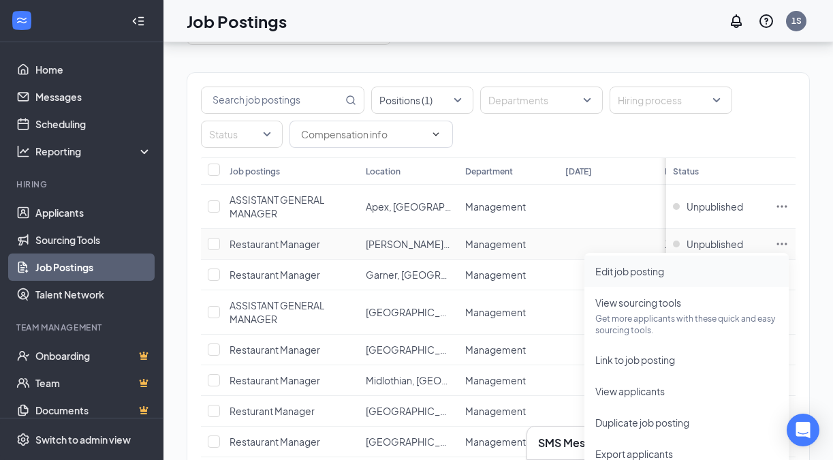
click at [661, 271] on span "Edit job posting" at bounding box center [629, 271] width 69 height 12
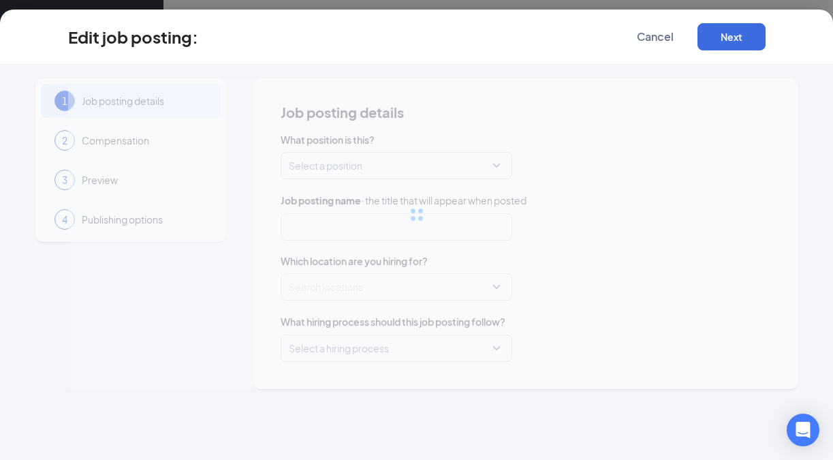
type input "Restaurant Manager"
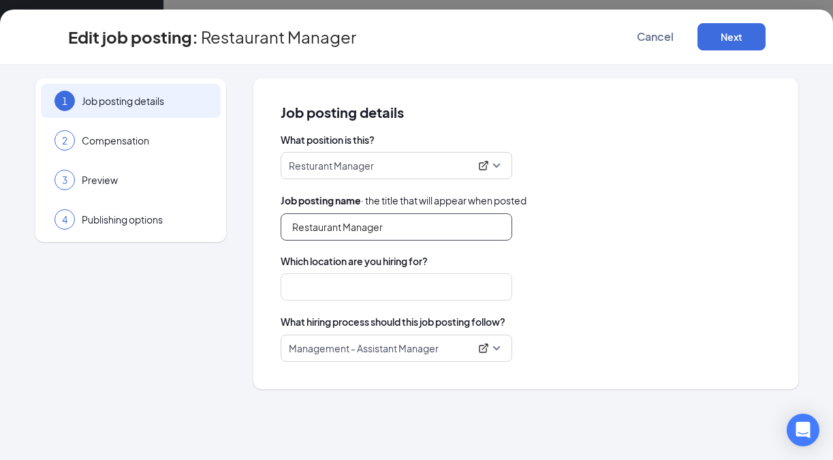
type input "[PERSON_NAME], VA Zaxby's"
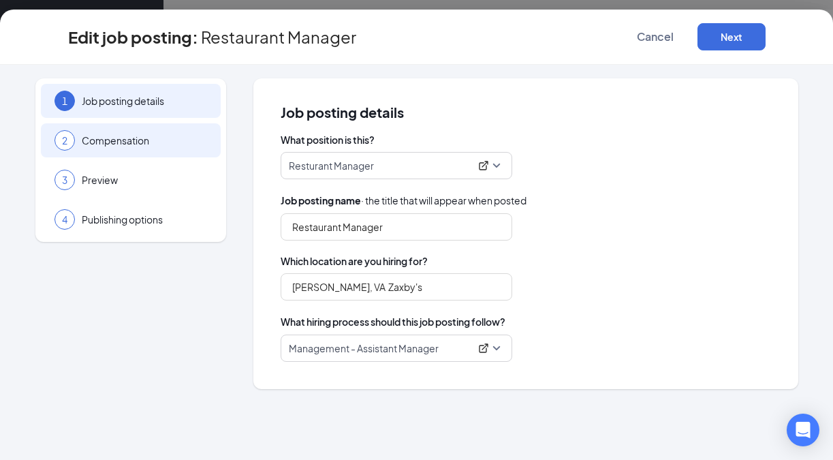
click at [150, 144] on span "Compensation" at bounding box center [144, 140] width 125 height 14
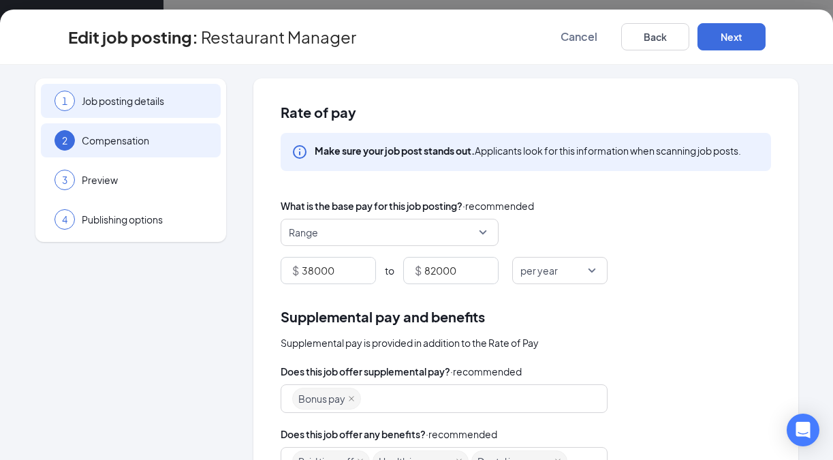
click at [146, 104] on span "Job posting details" at bounding box center [144, 101] width 125 height 14
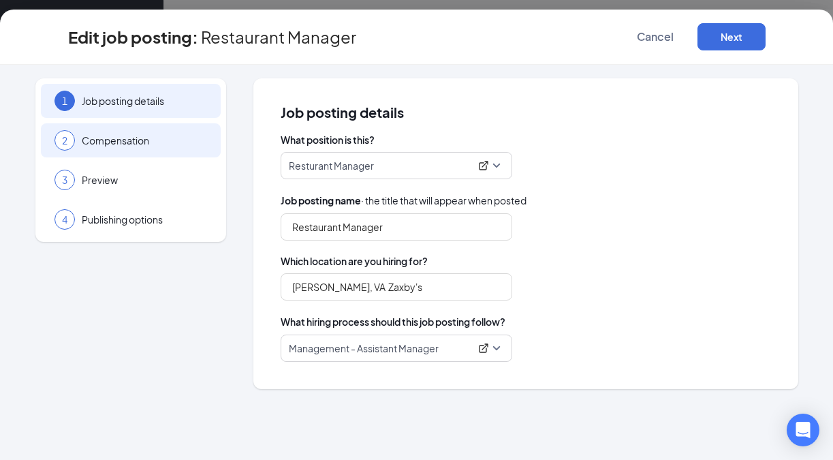
click at [130, 142] on span "Compensation" at bounding box center [144, 140] width 125 height 14
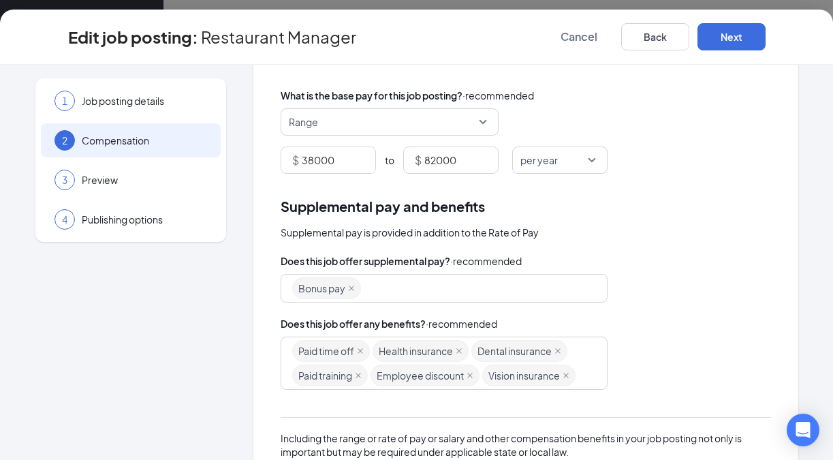
scroll to position [125, 0]
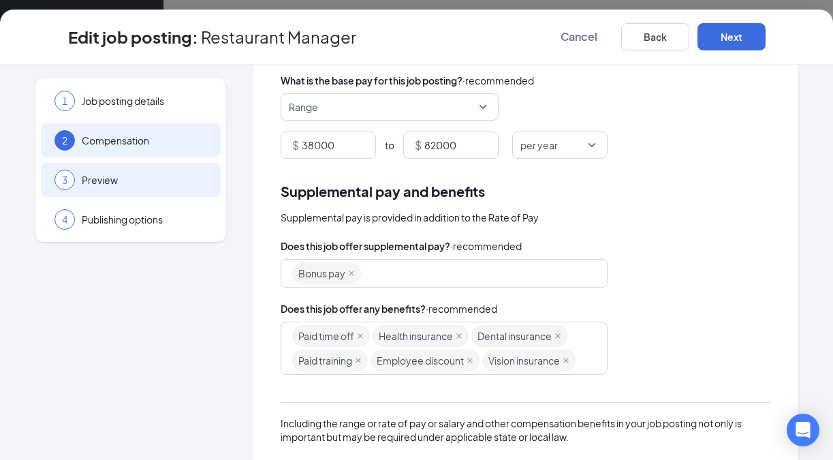
click at [152, 180] on span "Preview" at bounding box center [144, 180] width 125 height 14
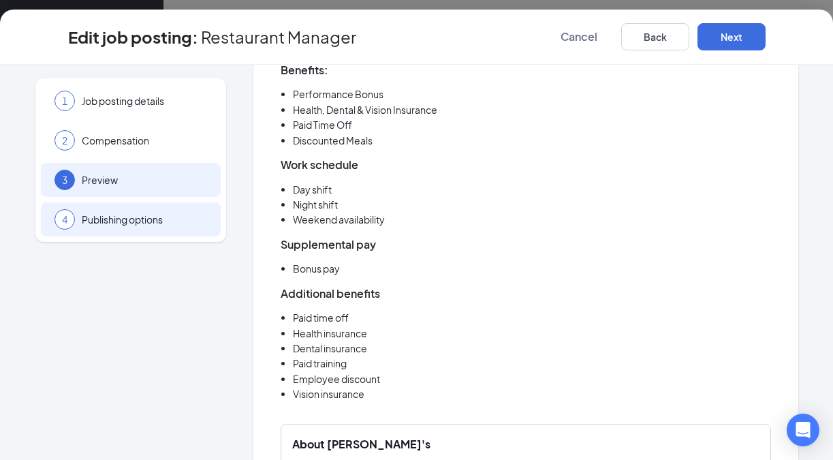
click at [157, 223] on span "Publishing options" at bounding box center [144, 220] width 125 height 14
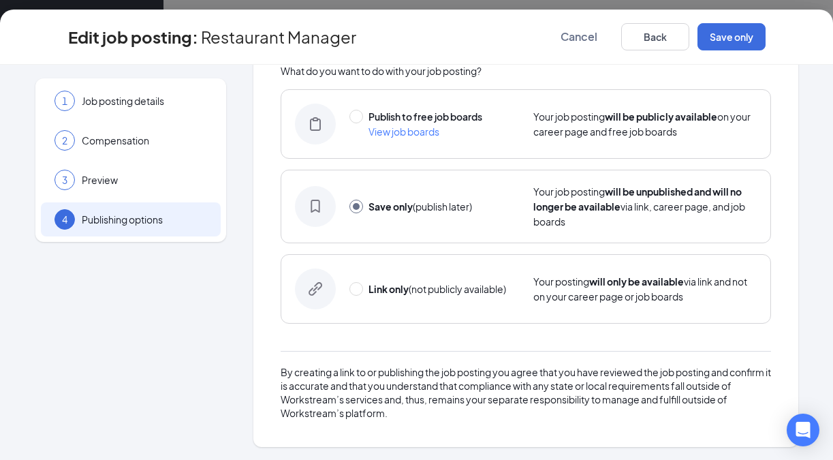
scroll to position [69, 0]
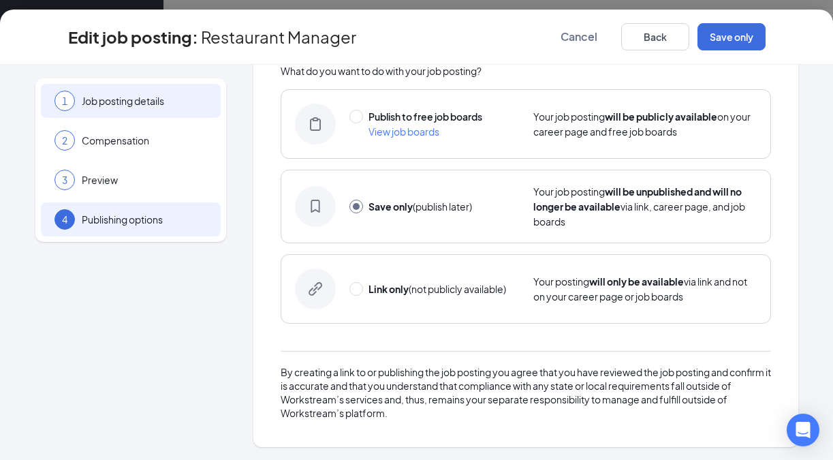
click at [127, 104] on span "Job posting details" at bounding box center [144, 101] width 125 height 14
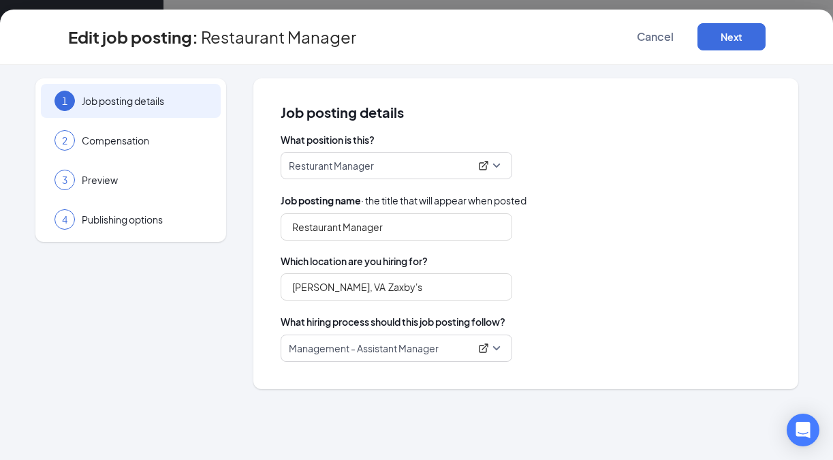
scroll to position [0, 0]
click at [499, 351] on span "Management - Assistant Manager" at bounding box center [396, 348] width 215 height 26
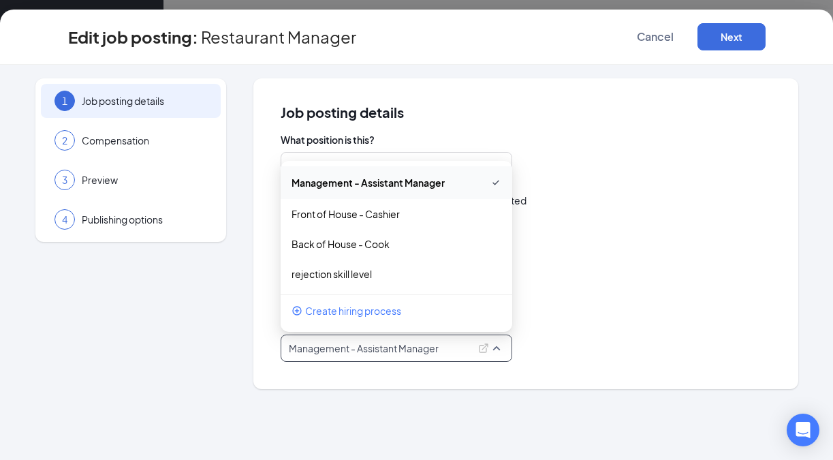
click at [607, 271] on div "Which location are you hiring for? Chester, VA Zaxby's" at bounding box center [526, 277] width 490 height 46
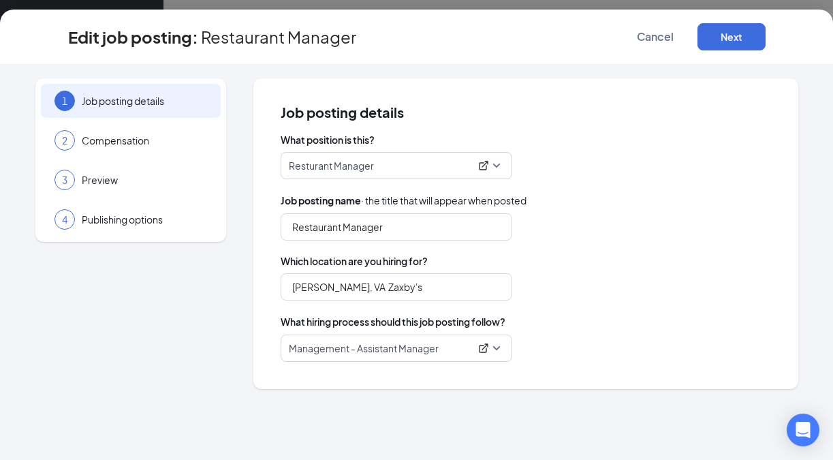
click at [500, 168] on span "Resturant Manager" at bounding box center [396, 166] width 215 height 26
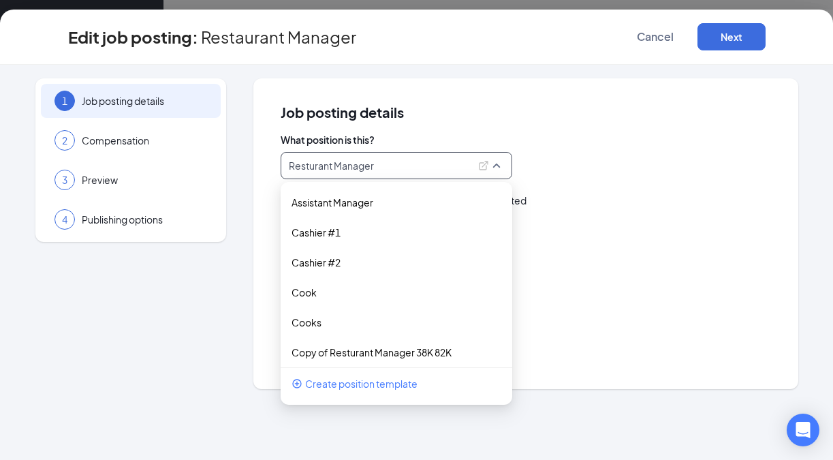
scroll to position [68, 0]
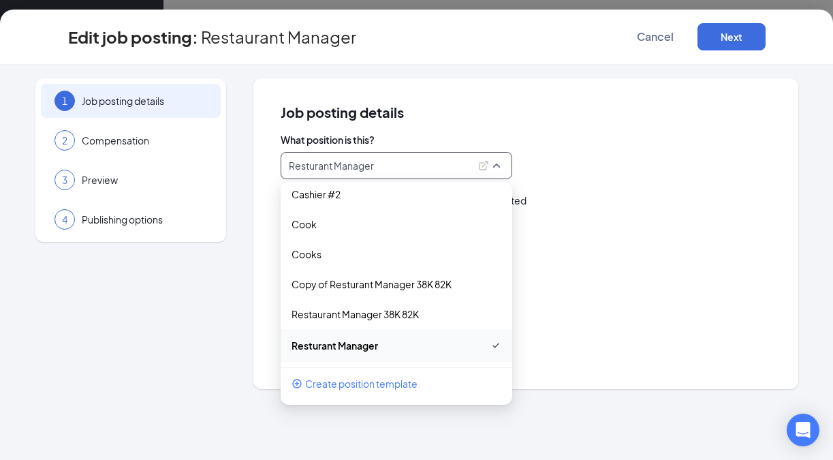
click at [587, 180] on div "What position is this? Resturant Manager 15378 15374 Assistant Manager Cashier …" at bounding box center [526, 247] width 490 height 229
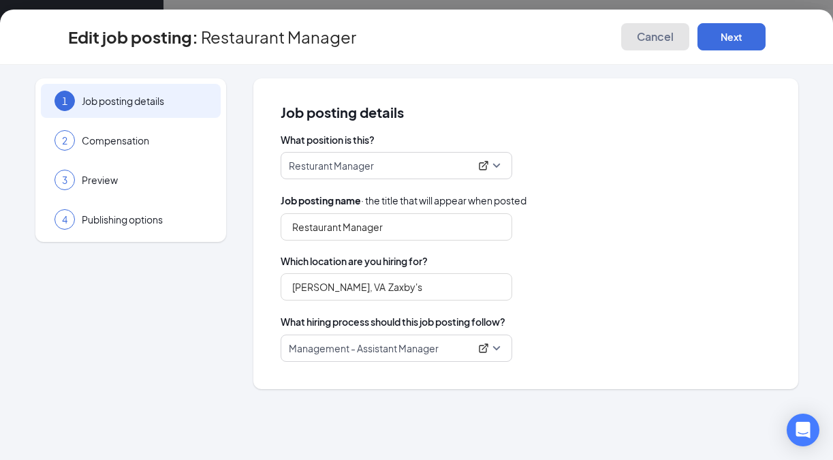
click at [654, 43] on button "Cancel" at bounding box center [655, 36] width 68 height 27
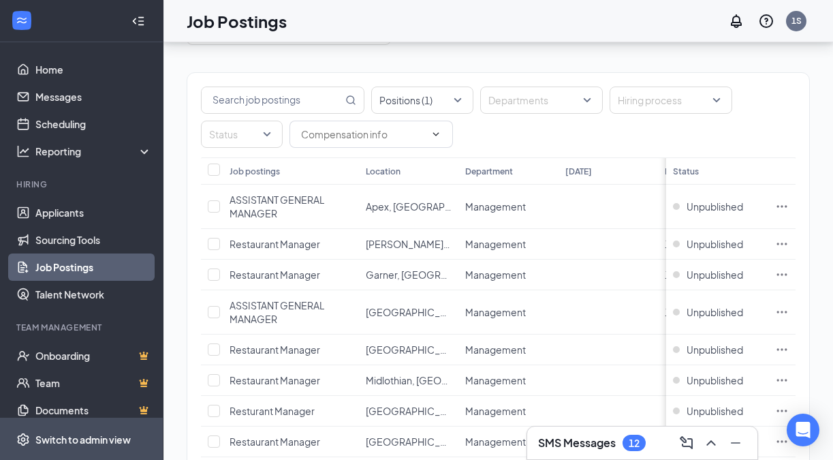
click at [113, 430] on span "Switch to admin view" at bounding box center [93, 439] width 116 height 42
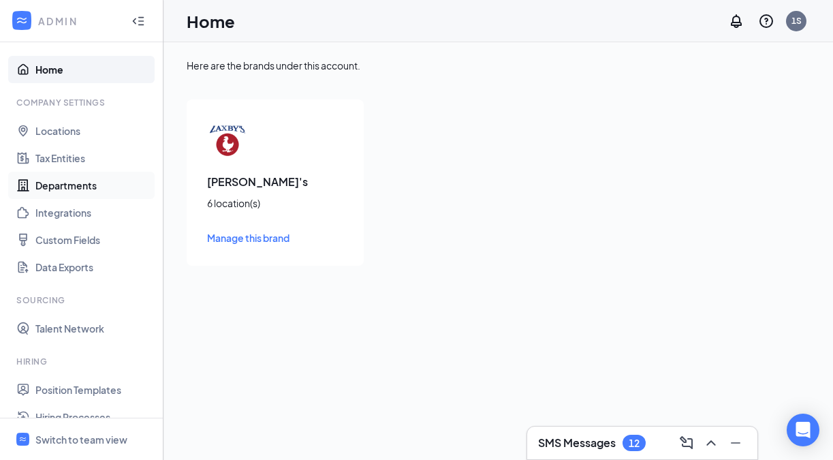
click at [73, 181] on link "Departments" at bounding box center [93, 185] width 116 height 27
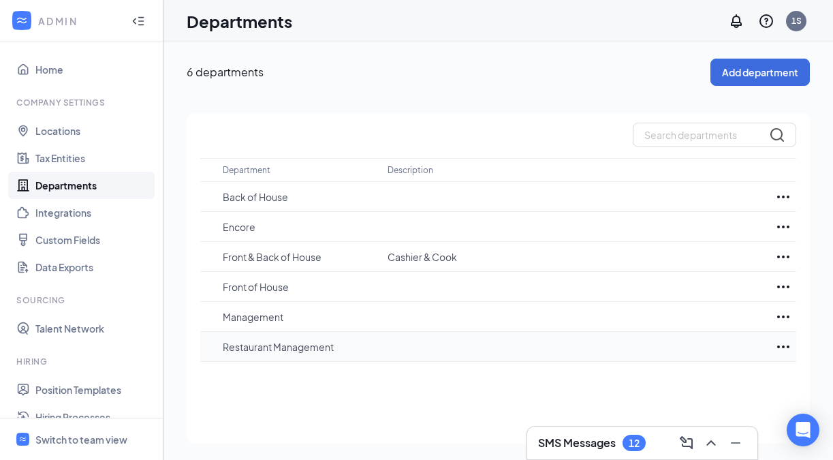
click at [782, 345] on icon "Ellipses" at bounding box center [783, 346] width 12 height 3
click at [698, 388] on p "Edit" at bounding box center [722, 388] width 114 height 14
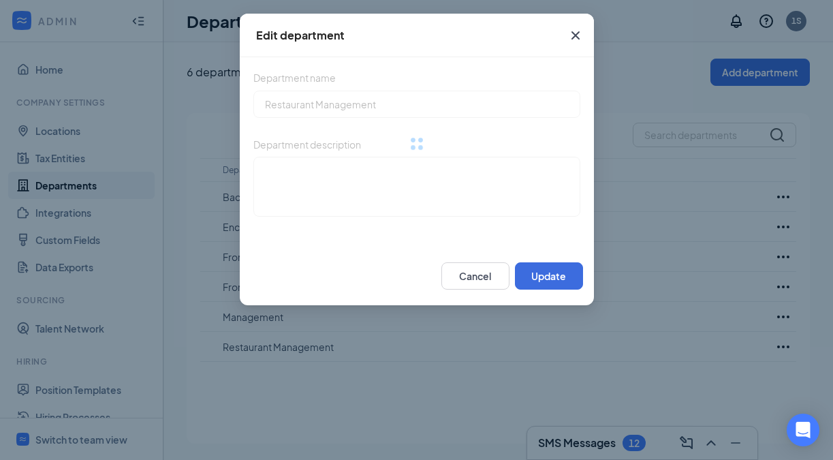
click at [447, 346] on div "Edit department Department name Restaurant Management Department description Ca…" at bounding box center [416, 230] width 833 height 460
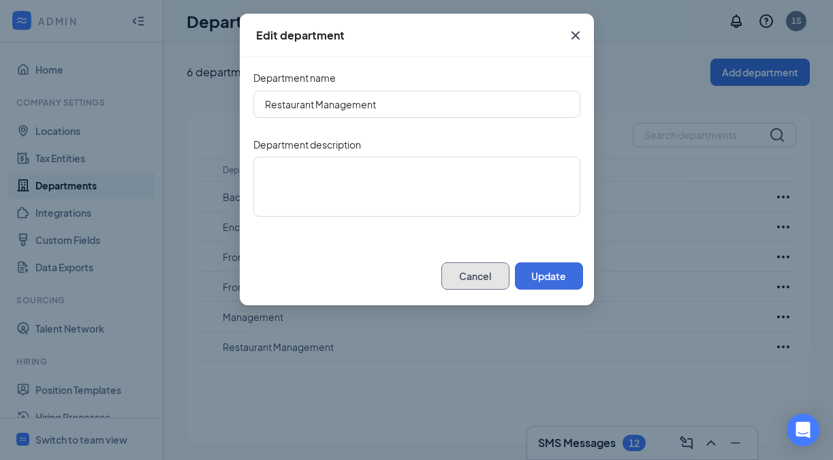
click at [467, 264] on button "Cancel" at bounding box center [475, 275] width 68 height 27
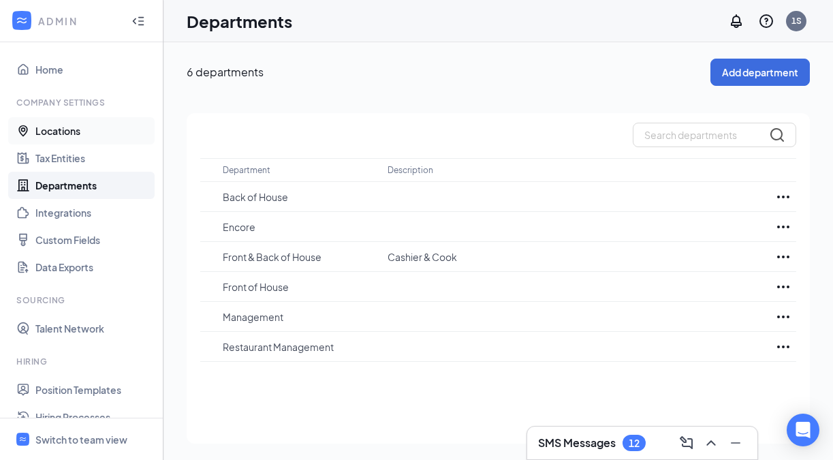
click at [63, 127] on link "Locations" at bounding box center [93, 130] width 116 height 27
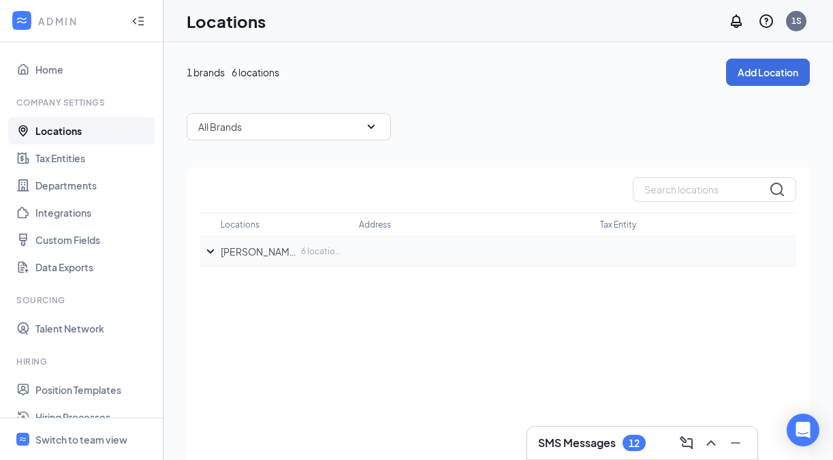
click at [211, 248] on icon "SmallChevronDown" at bounding box center [210, 251] width 16 height 16
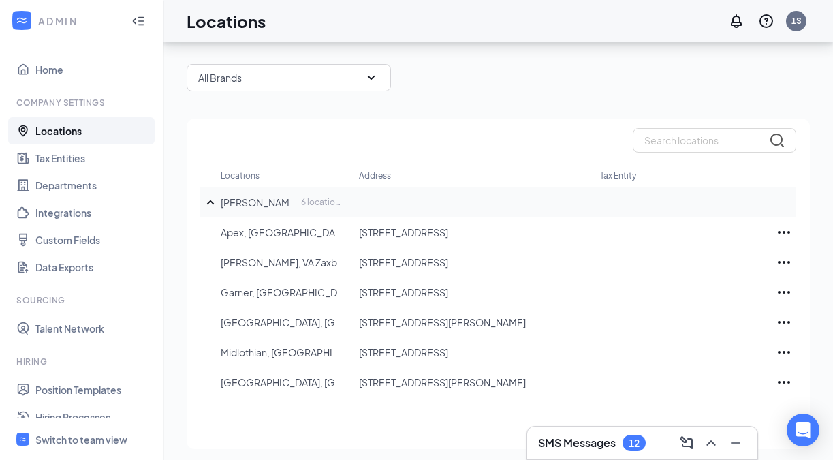
scroll to position [51, 0]
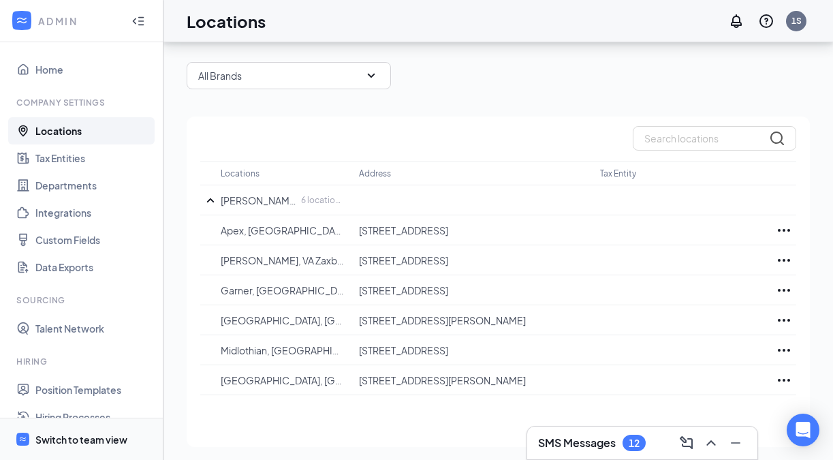
click at [82, 430] on span "Switch to team view" at bounding box center [93, 439] width 116 height 42
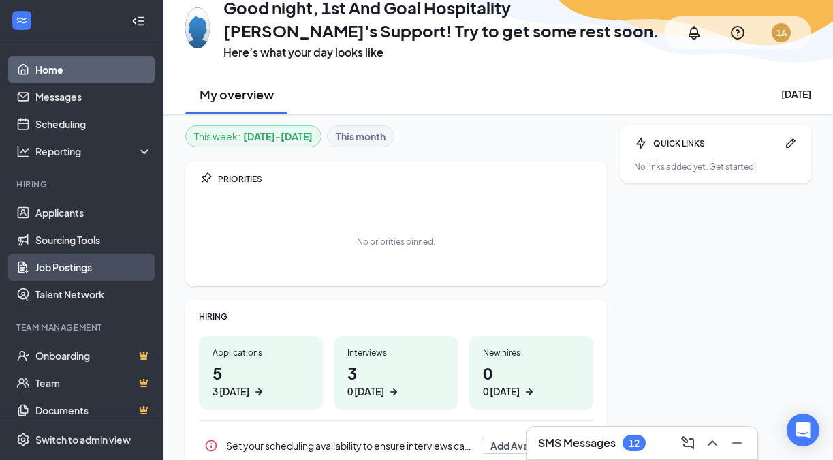
click at [80, 263] on link "Job Postings" at bounding box center [93, 266] width 116 height 27
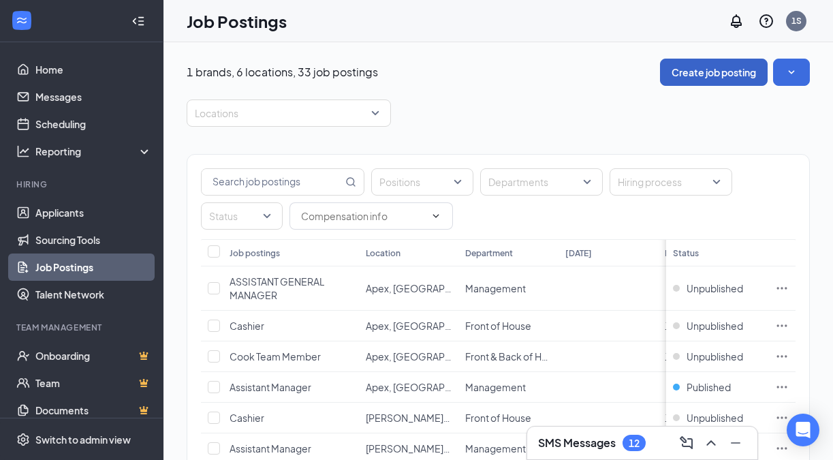
click at [701, 66] on button "Create job posting" at bounding box center [714, 72] width 108 height 27
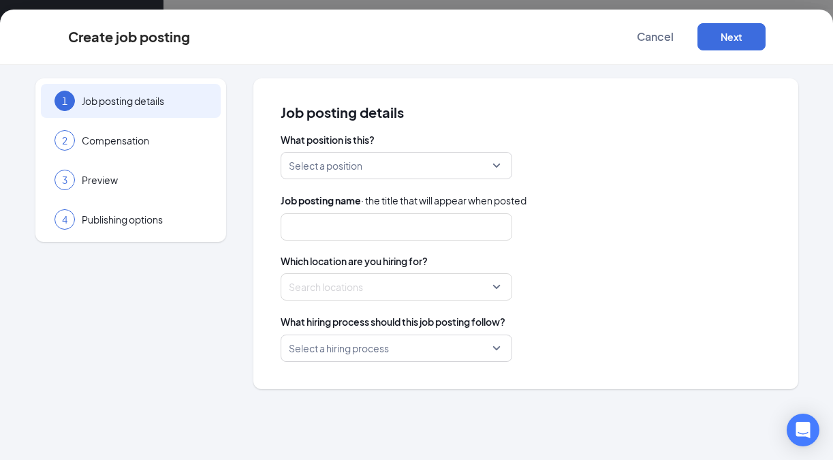
click at [350, 168] on input "search" at bounding box center [392, 166] width 206 height 26
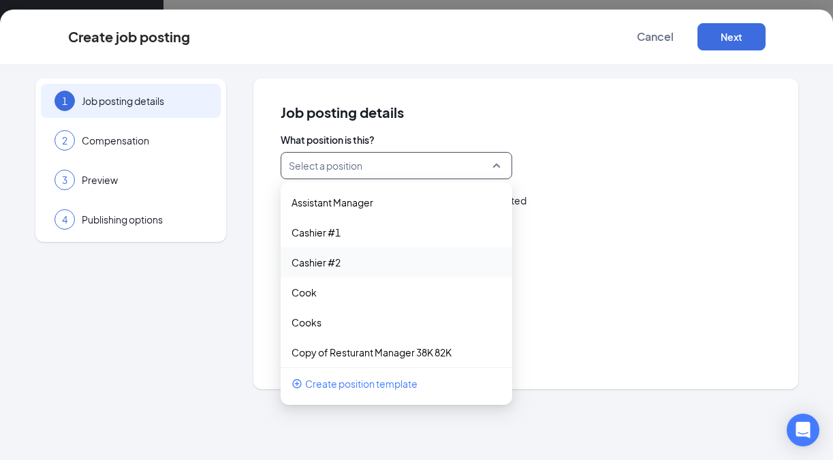
scroll to position [65, 0]
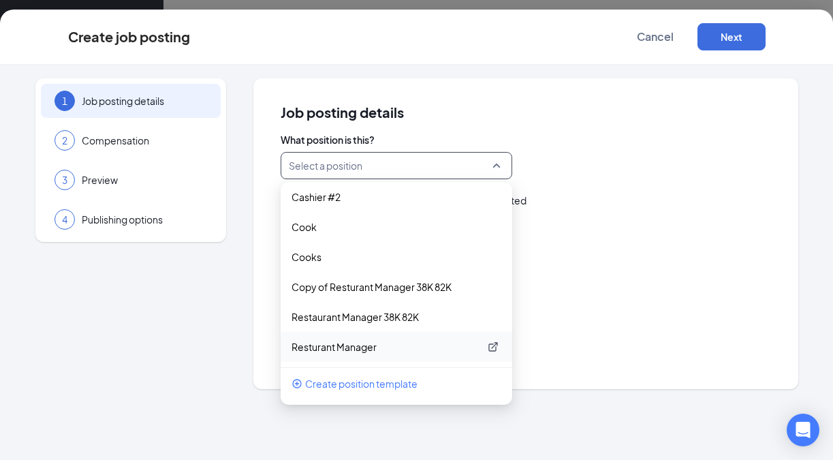
click at [345, 347] on p "Resturant Manager" at bounding box center [386, 347] width 188 height 14
type input "Resturant Manager"
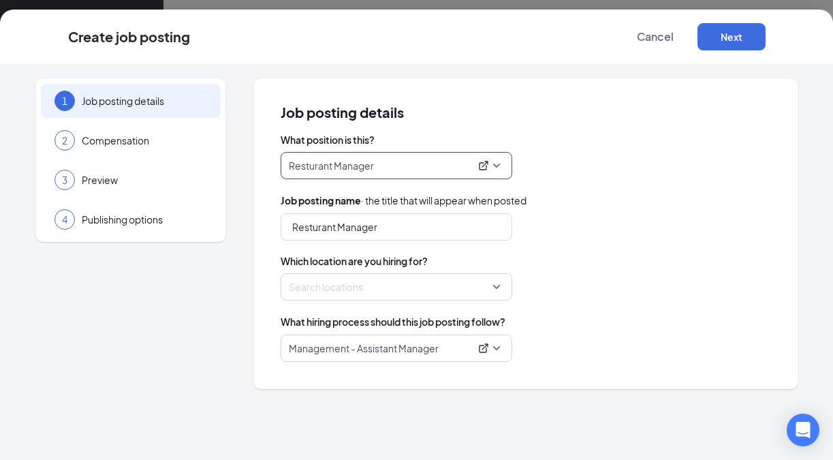
click at [423, 282] on div at bounding box center [392, 287] width 206 height 22
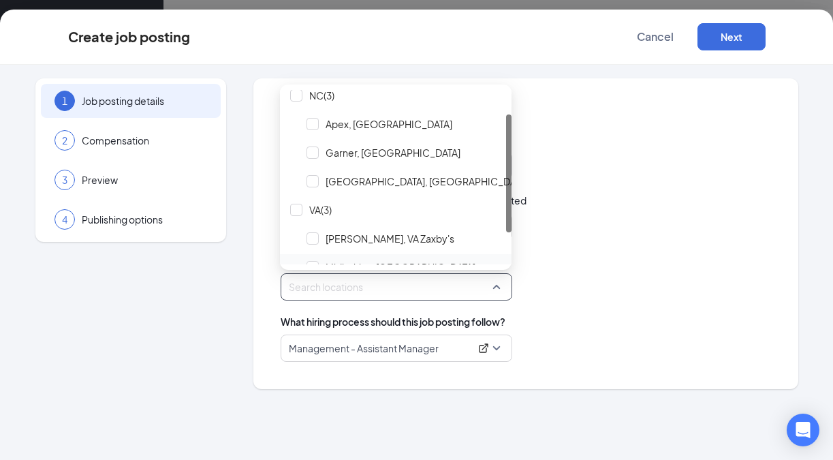
scroll to position [0, 0]
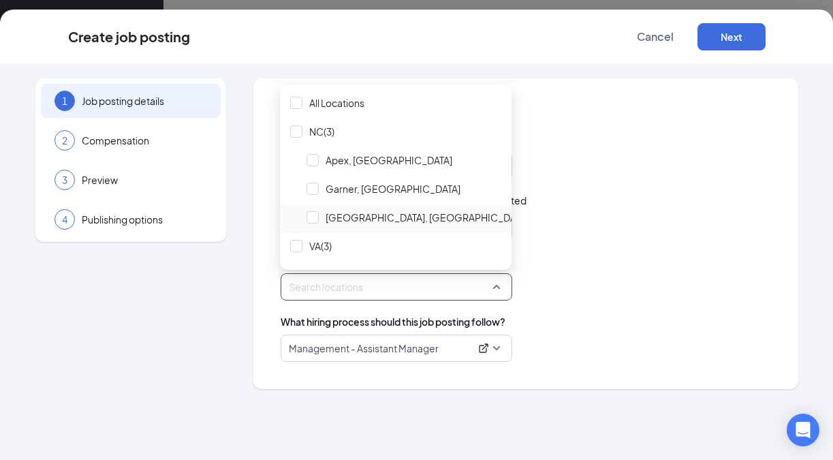
click at [369, 217] on span "[GEOGRAPHIC_DATA], [GEOGRAPHIC_DATA]" at bounding box center [427, 217] width 203 height 14
click at [600, 226] on div "Resturant Manager" at bounding box center [526, 226] width 490 height 27
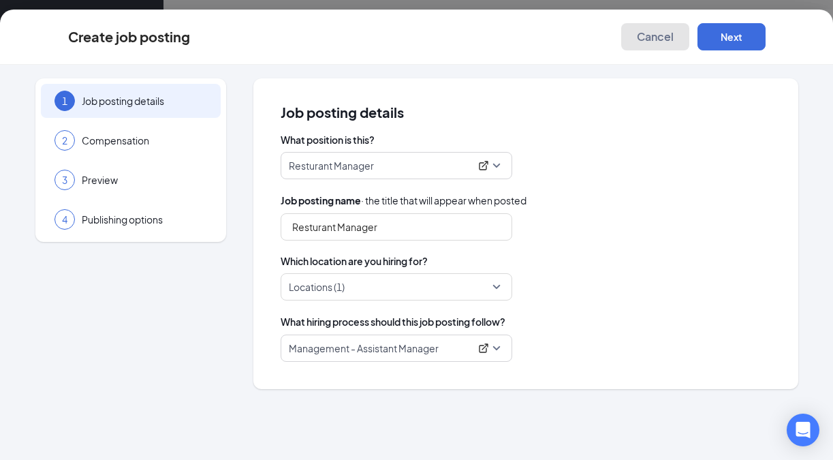
click at [668, 40] on span "Cancel" at bounding box center [655, 37] width 37 height 14
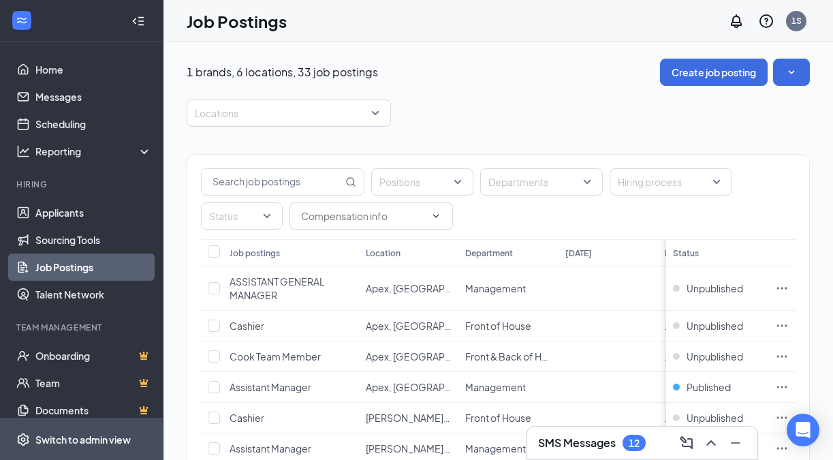
click at [110, 437] on div "Switch to admin view" at bounding box center [82, 439] width 95 height 14
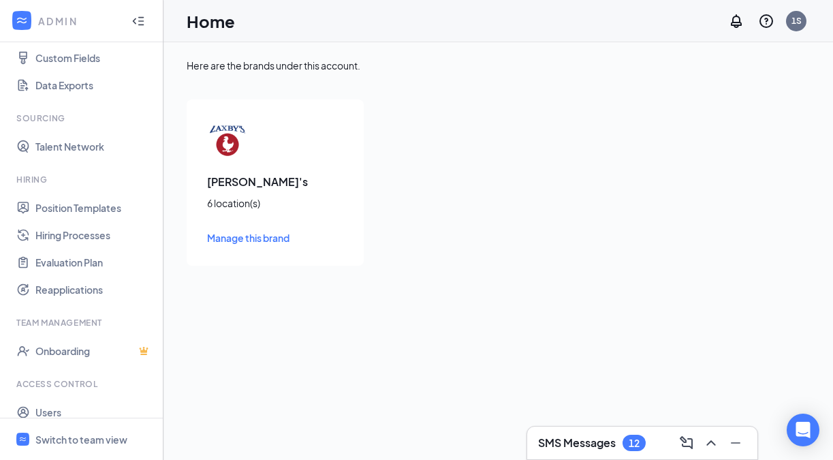
scroll to position [223, 0]
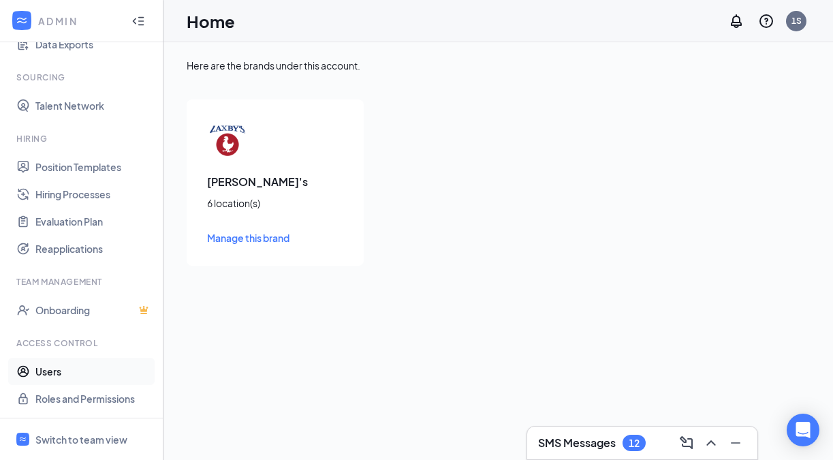
click at [50, 373] on link "Users" at bounding box center [93, 371] width 116 height 27
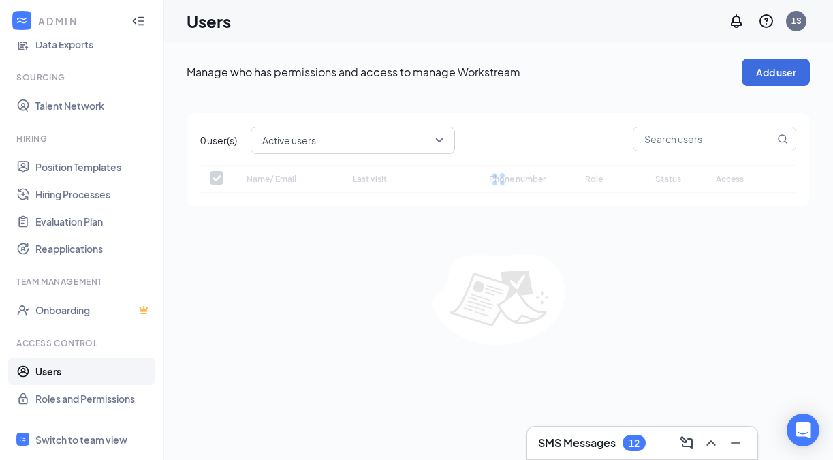
checkbox input "false"
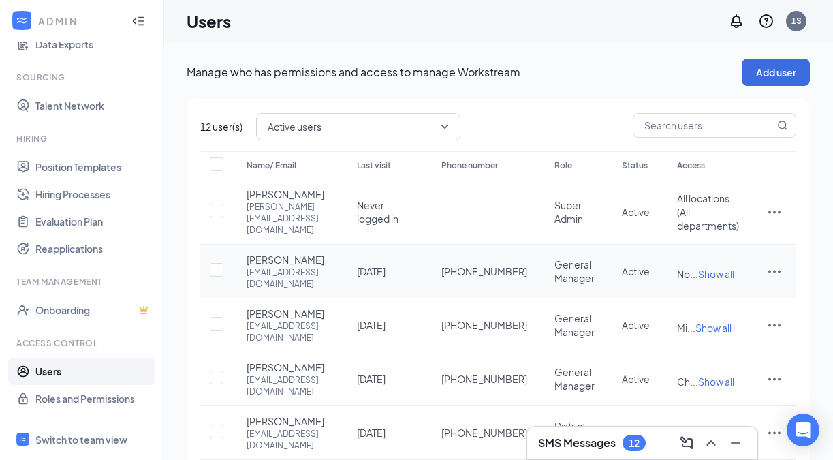
click at [769, 273] on icon "ActionsIcon" at bounding box center [774, 271] width 12 height 3
click at [719, 304] on span "Edit user" at bounding box center [706, 308] width 39 height 12
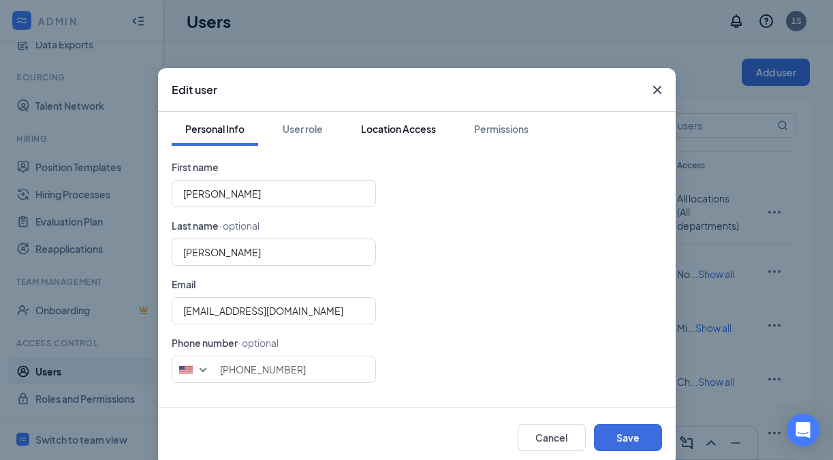
click at [366, 131] on div "Location Access" at bounding box center [398, 129] width 75 height 14
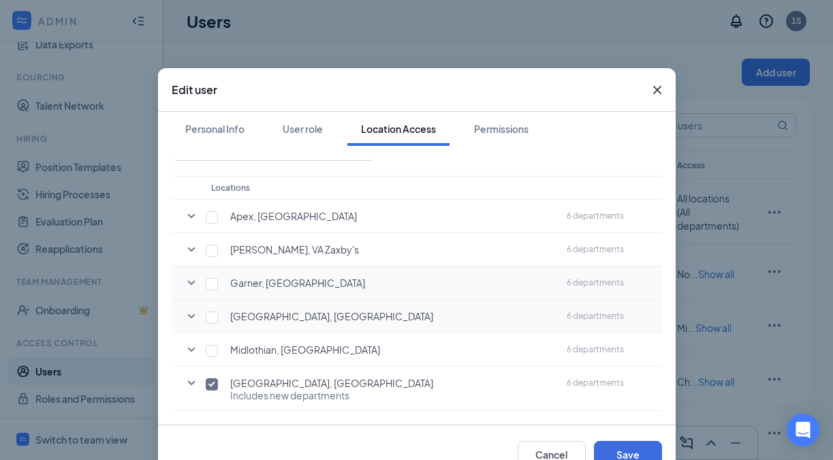
scroll to position [10, 0]
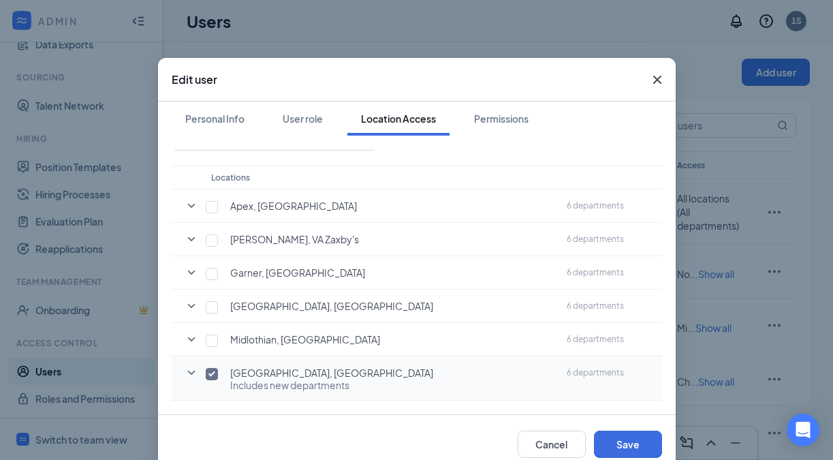
click at [191, 369] on icon "SmallChevronDown" at bounding box center [191, 372] width 16 height 16
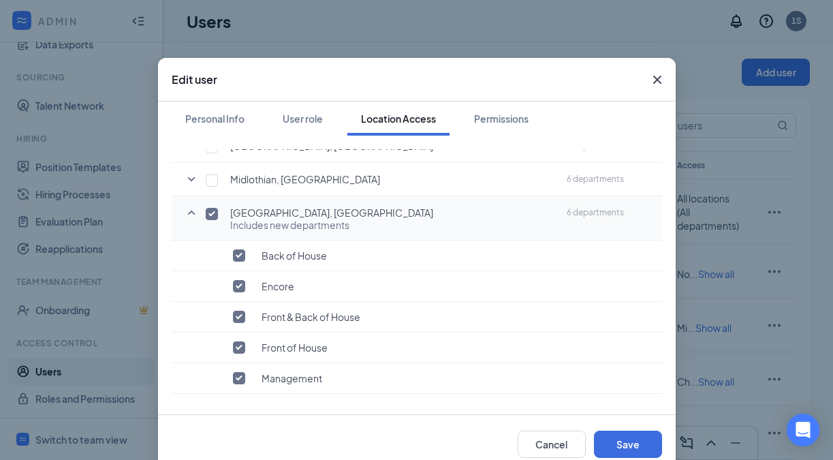
scroll to position [244, 0]
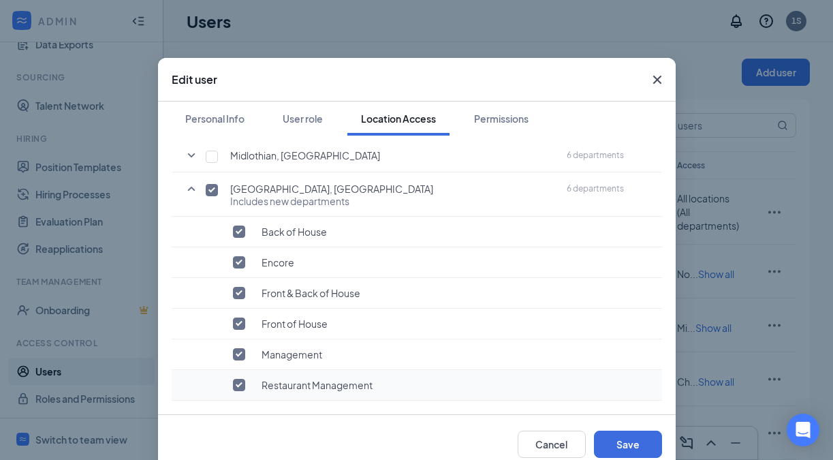
click at [238, 388] on input "checkbox" at bounding box center [239, 385] width 12 height 12
checkbox input "false"
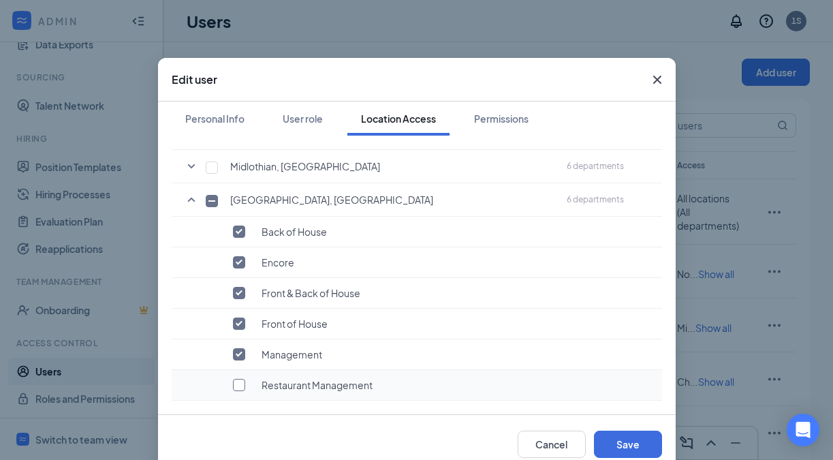
scroll to position [233, 0]
click at [238, 388] on input "checkbox" at bounding box center [239, 385] width 12 height 12
checkbox input "true"
click at [656, 74] on icon "Cross" at bounding box center [657, 80] width 16 height 16
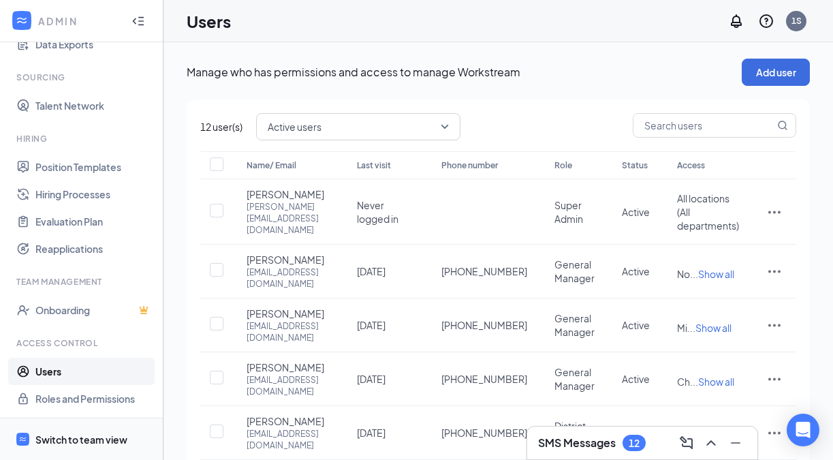
click at [92, 428] on span "Switch to team view" at bounding box center [93, 439] width 116 height 42
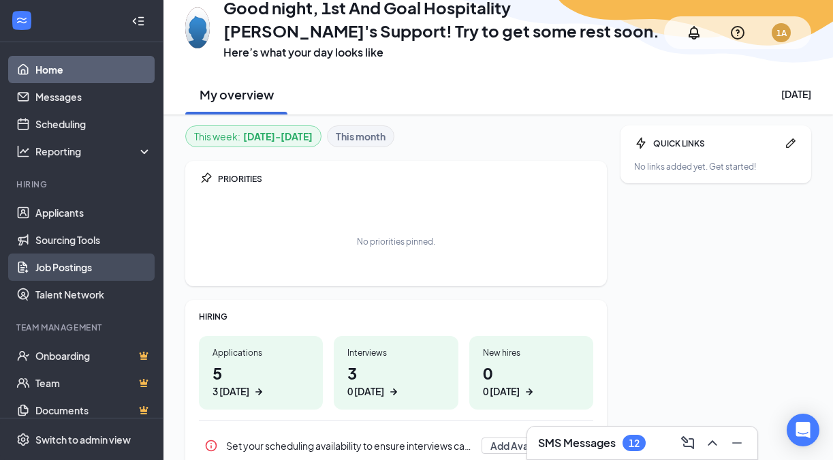
click at [80, 259] on link "Job Postings" at bounding box center [93, 266] width 116 height 27
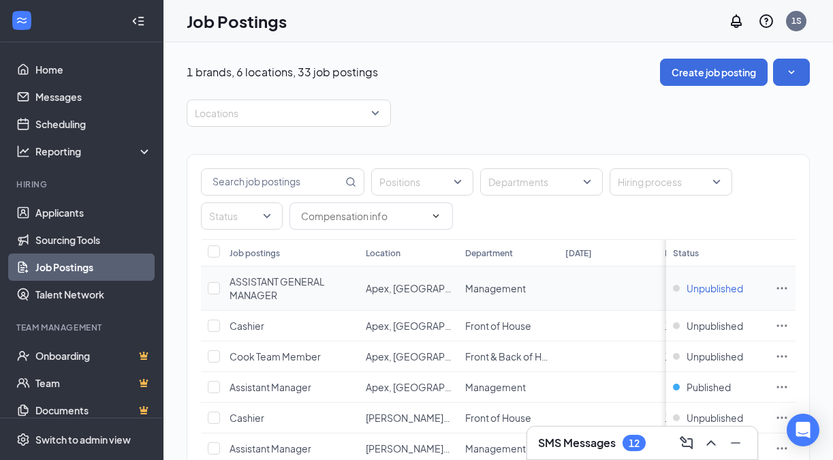
click at [706, 287] on span "Unpublished" at bounding box center [715, 288] width 57 height 14
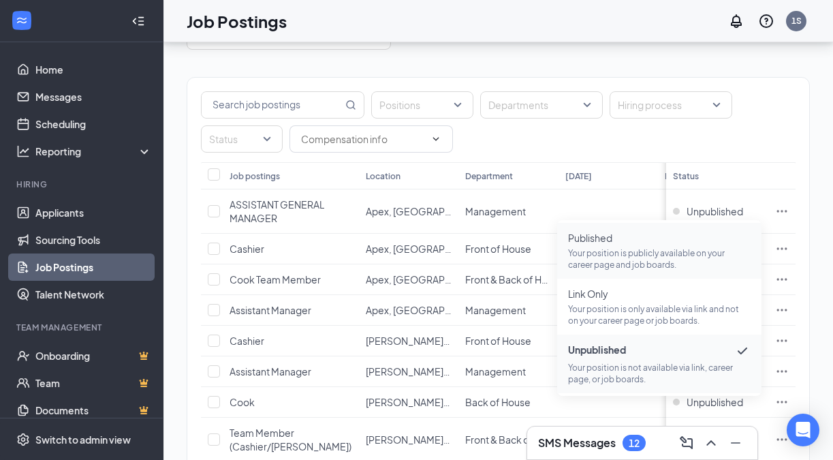
scroll to position [81, 0]
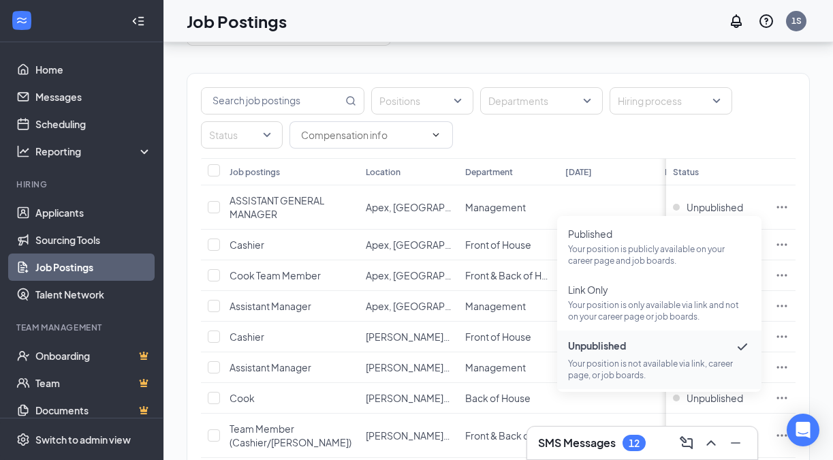
click at [629, 133] on div "Positions Departments Hiring process Status" at bounding box center [498, 117] width 595 height 61
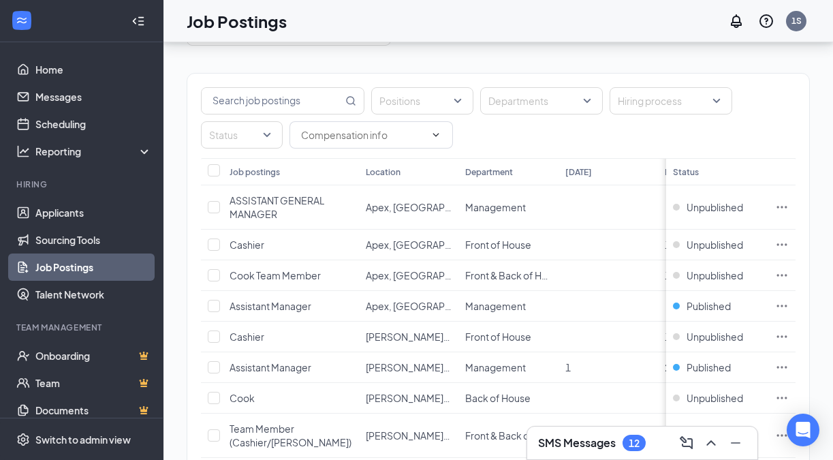
scroll to position [69, 0]
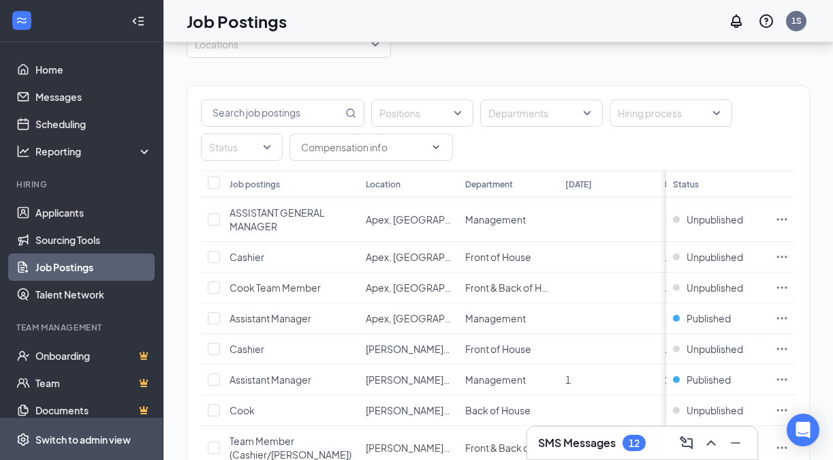
click at [93, 426] on span "Switch to admin view" at bounding box center [93, 439] width 116 height 42
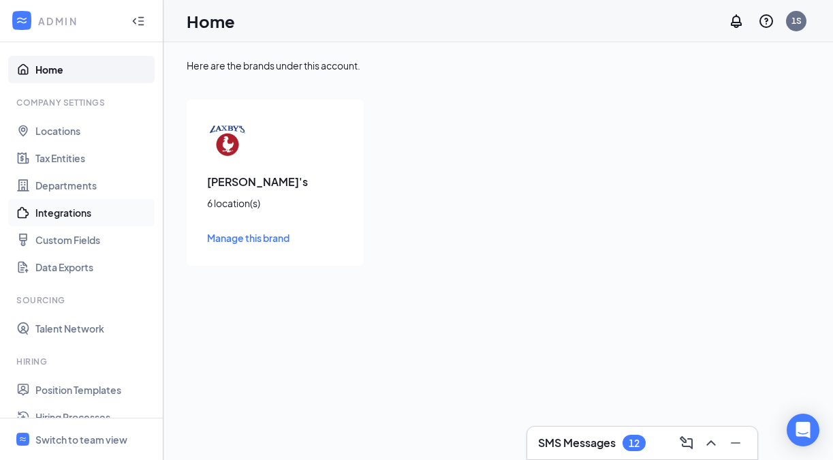
click at [65, 209] on link "Integrations" at bounding box center [93, 212] width 116 height 27
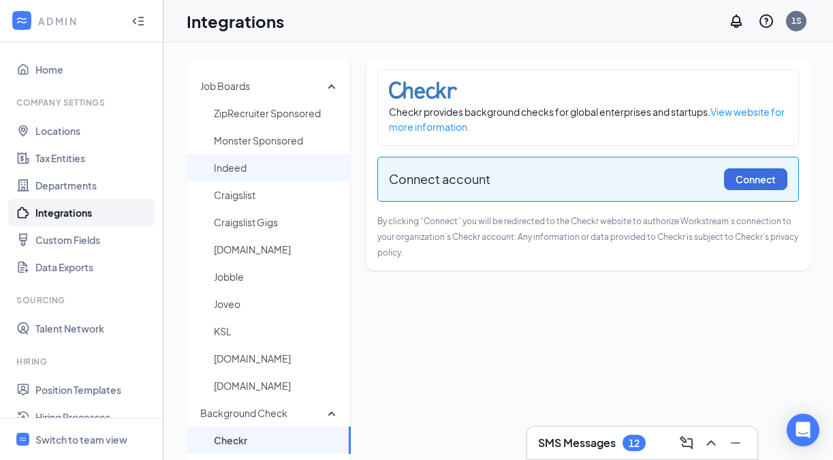
click at [247, 161] on span "Indeed" at bounding box center [277, 167] width 126 height 27
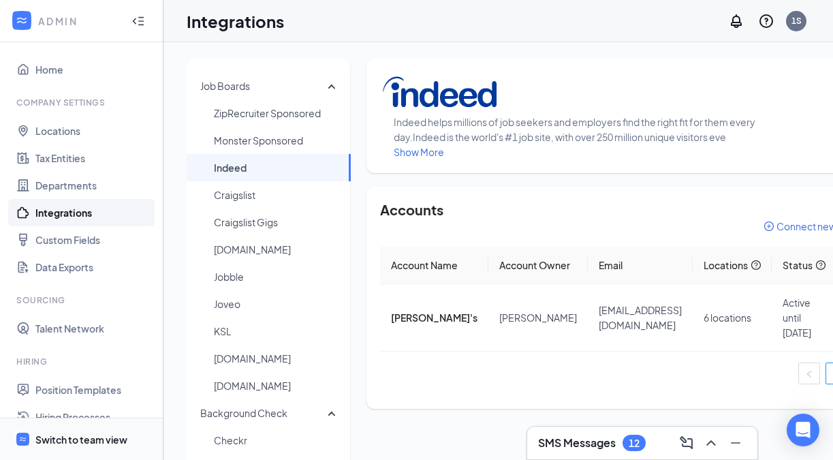
click at [73, 441] on div "Switch to team view" at bounding box center [81, 439] width 92 height 14
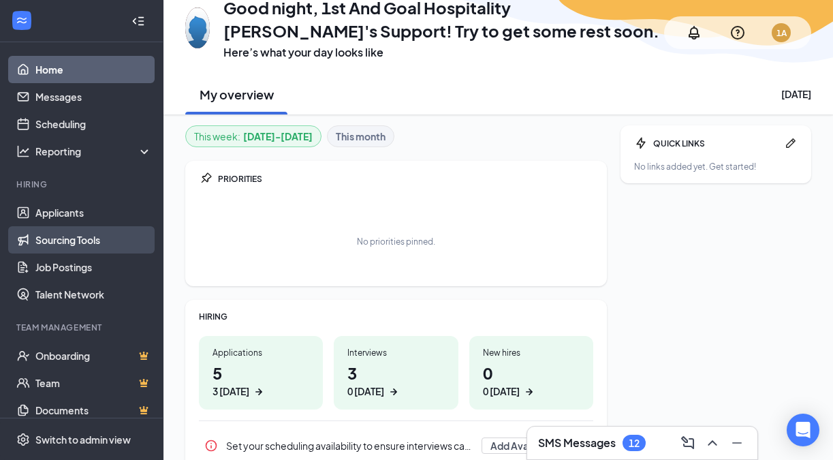
click at [82, 240] on link "Sourcing Tools" at bounding box center [93, 239] width 116 height 27
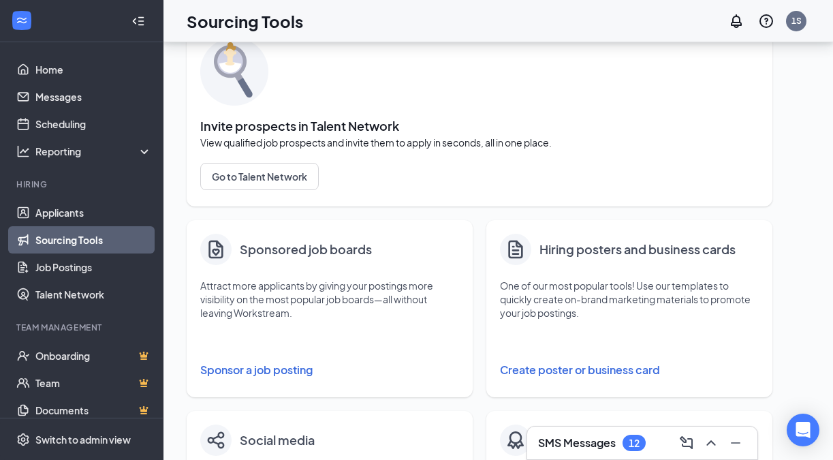
scroll to position [76, 0]
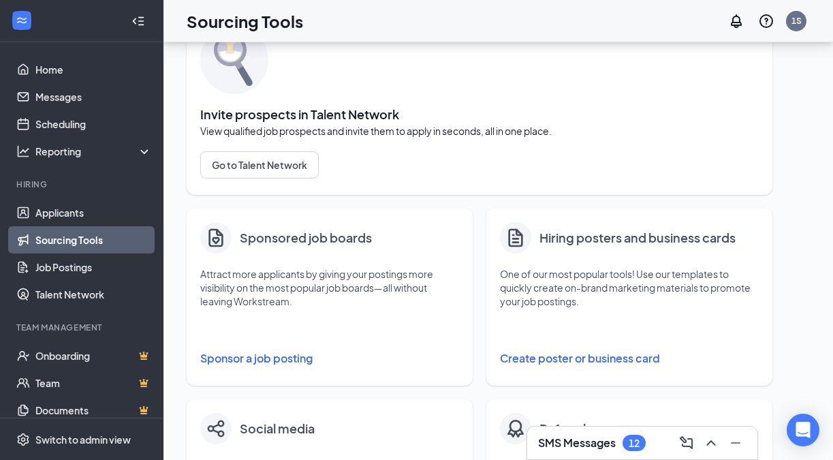
click at [275, 360] on button "Sponsor a job posting" at bounding box center [329, 358] width 259 height 27
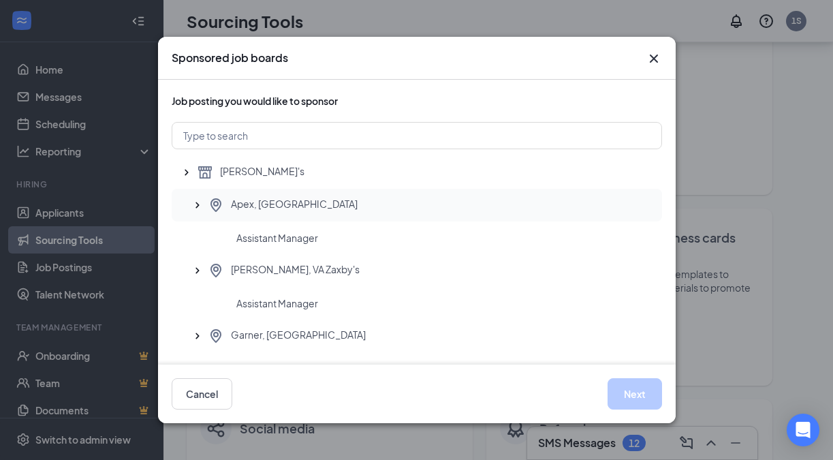
click at [201, 204] on icon "SmallChevronUp" at bounding box center [198, 205] width 14 height 14
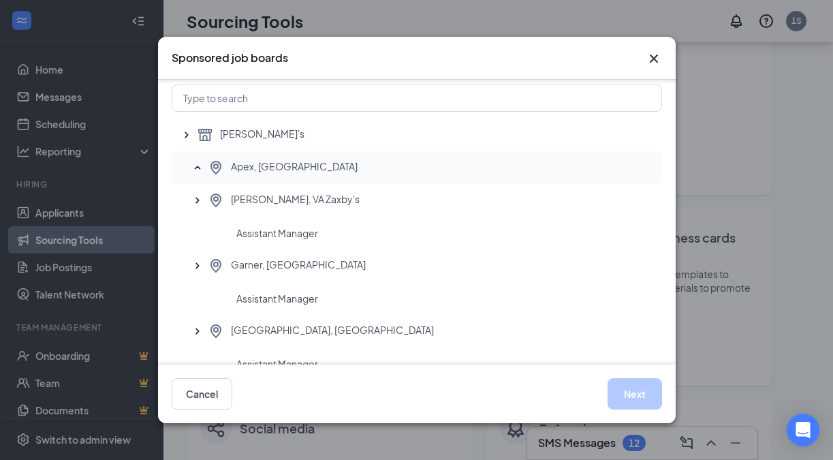
scroll to position [48, 0]
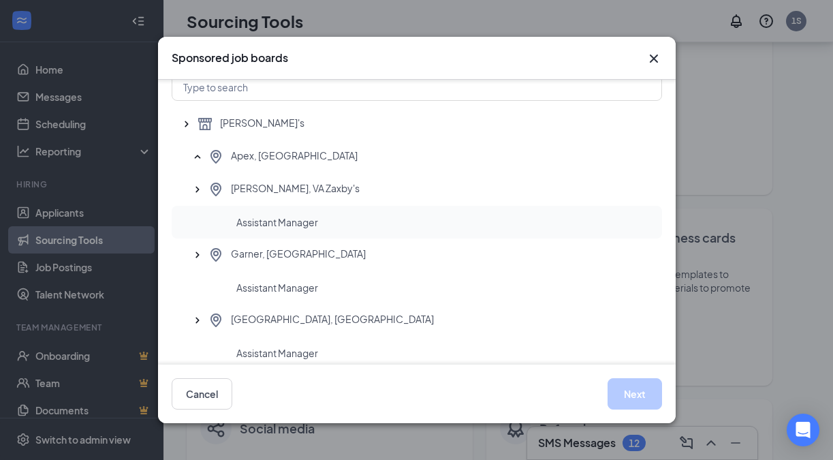
click at [328, 215] on div "Assistant Manager" at bounding box center [417, 222] width 490 height 33
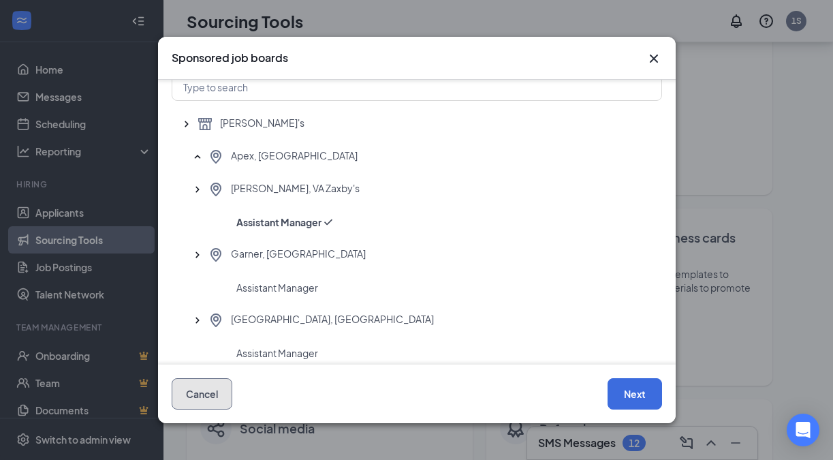
click at [204, 389] on button "Cancel" at bounding box center [202, 393] width 61 height 31
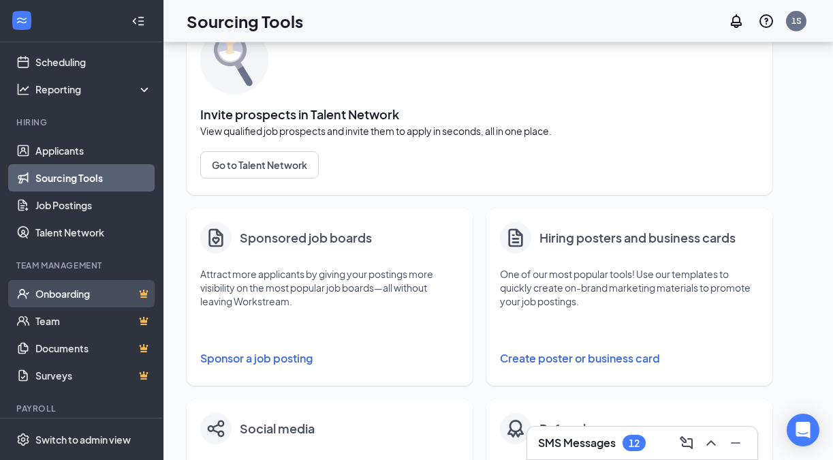
scroll to position [69, 0]
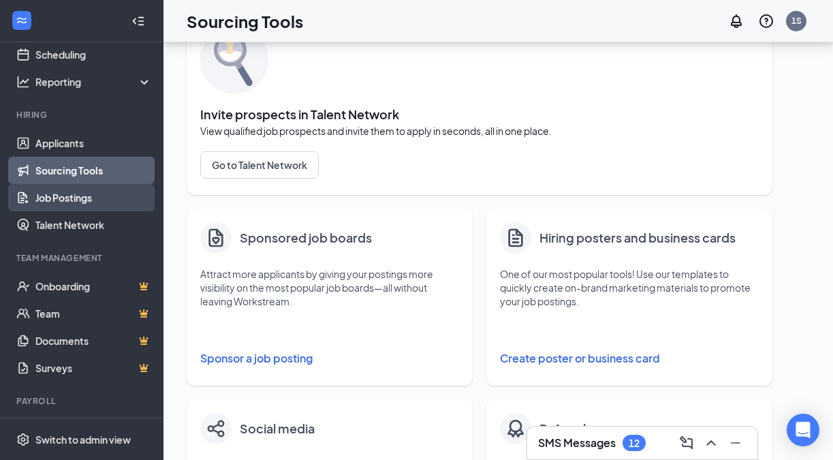
click at [95, 195] on link "Job Postings" at bounding box center [93, 197] width 116 height 27
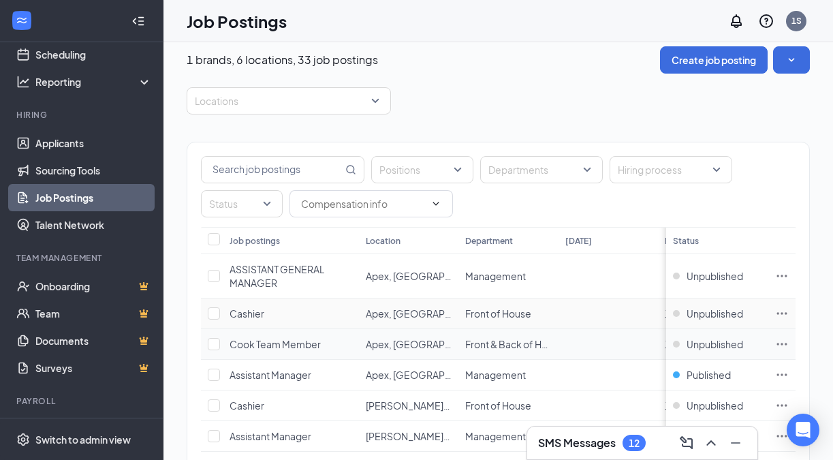
scroll to position [16, 0]
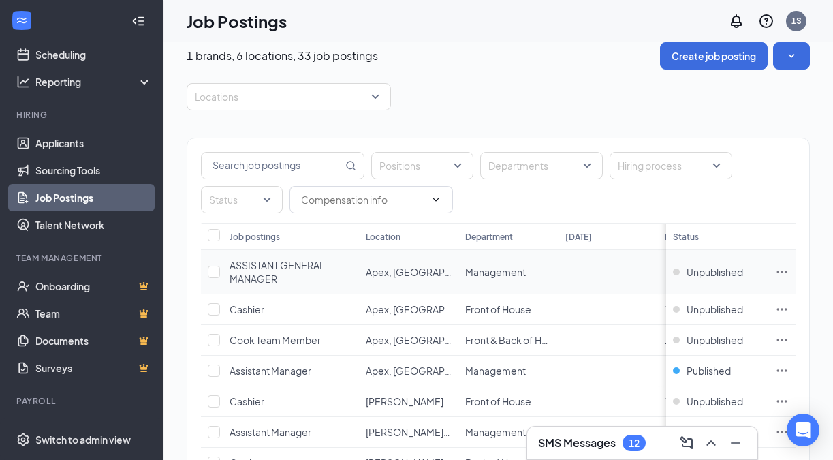
click at [781, 269] on icon "Ellipses" at bounding box center [782, 272] width 14 height 14
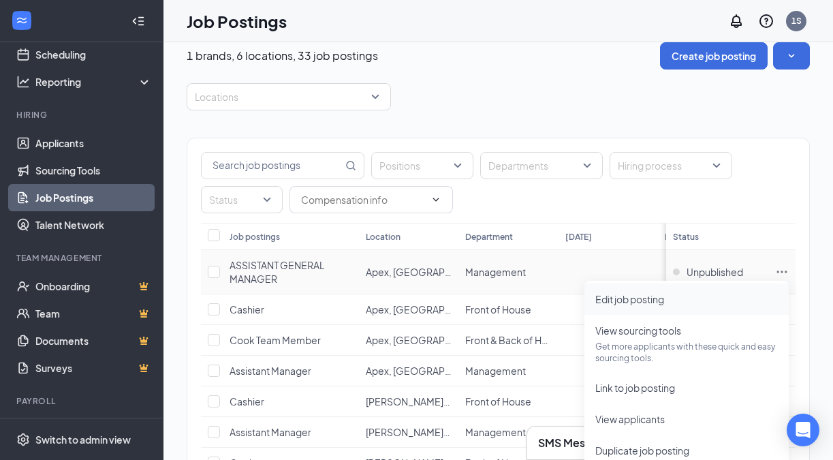
click at [633, 296] on span "Edit job posting" at bounding box center [629, 299] width 69 height 12
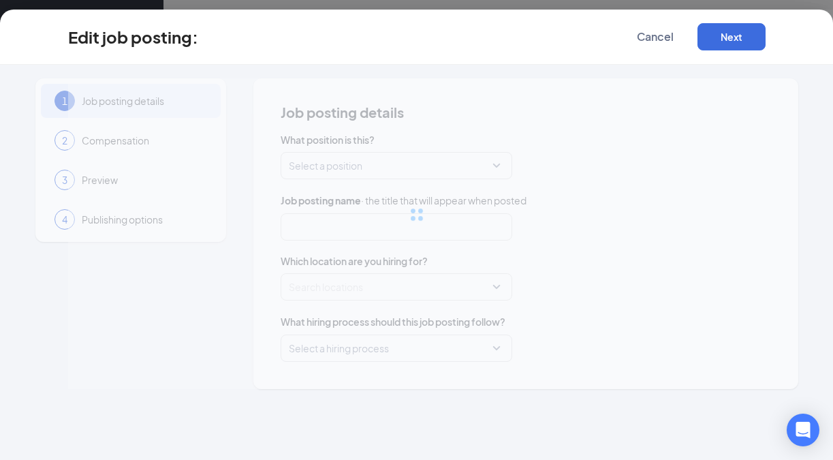
type input "ASSISTANT GENERAL MANAGER"
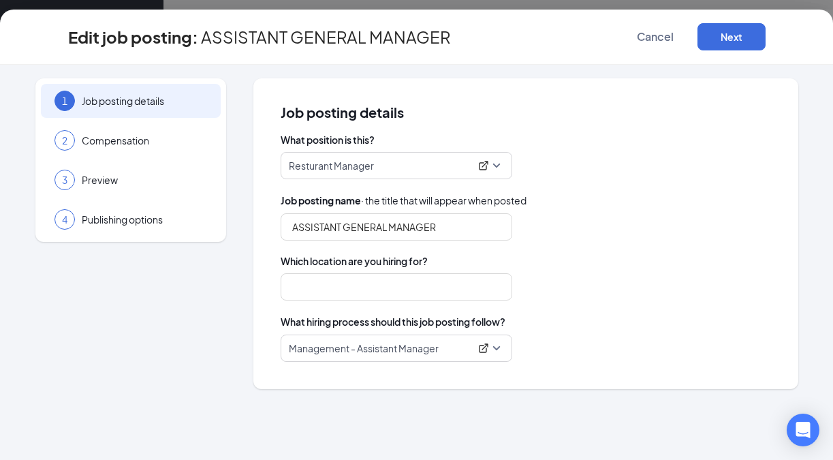
type input "Apex, [GEOGRAPHIC_DATA]"
click at [496, 164] on span "Resturant Manager" at bounding box center [396, 166] width 215 height 26
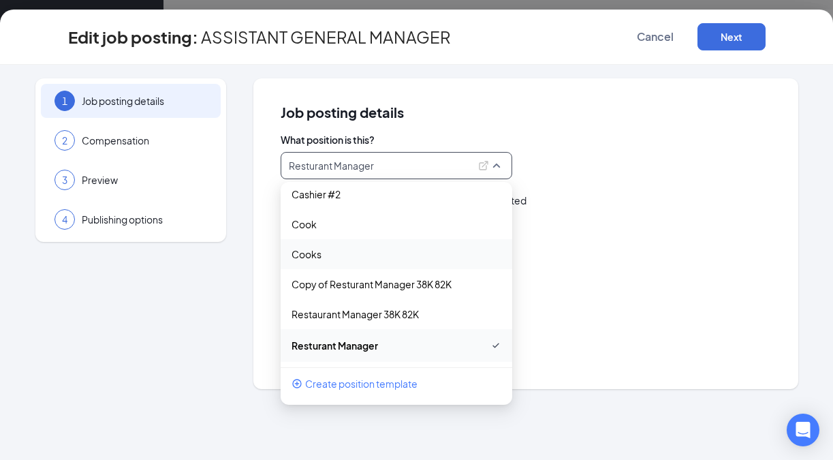
click at [620, 189] on div "What position is this? Resturant Manager 15375 15376 15377 Assistant Manager Ca…" at bounding box center [526, 247] width 490 height 229
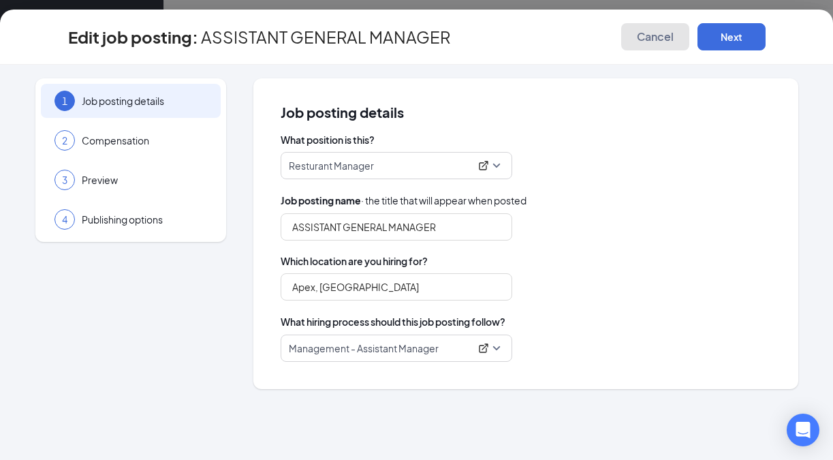
click at [648, 44] on button "Cancel" at bounding box center [655, 36] width 68 height 27
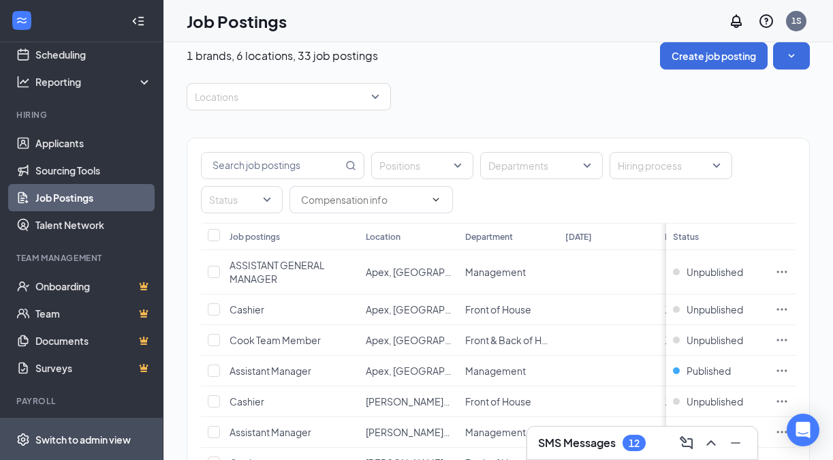
click at [82, 435] on div "Switch to admin view" at bounding box center [82, 439] width 95 height 14
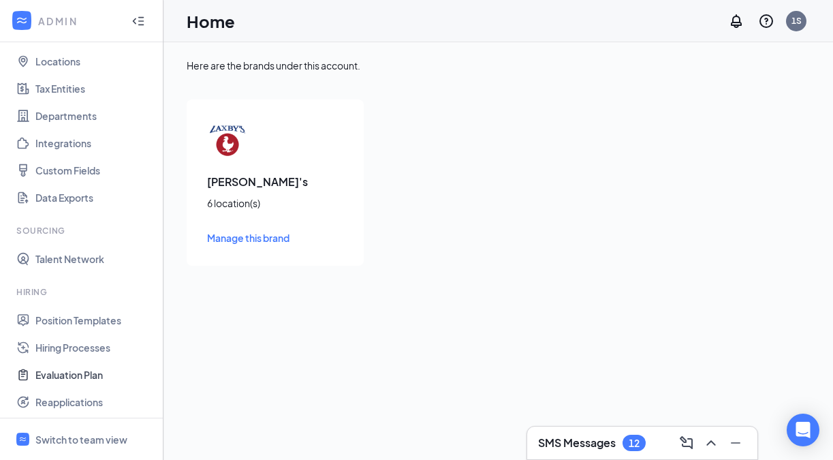
scroll to position [223, 0]
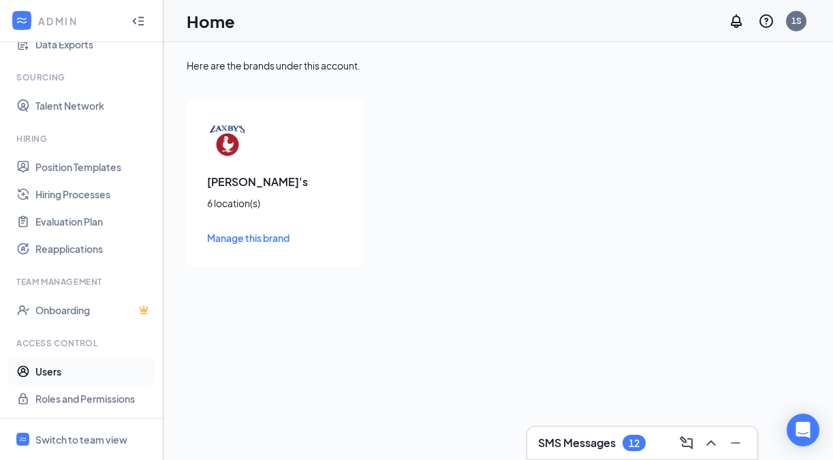
click at [70, 368] on link "Users" at bounding box center [93, 371] width 116 height 27
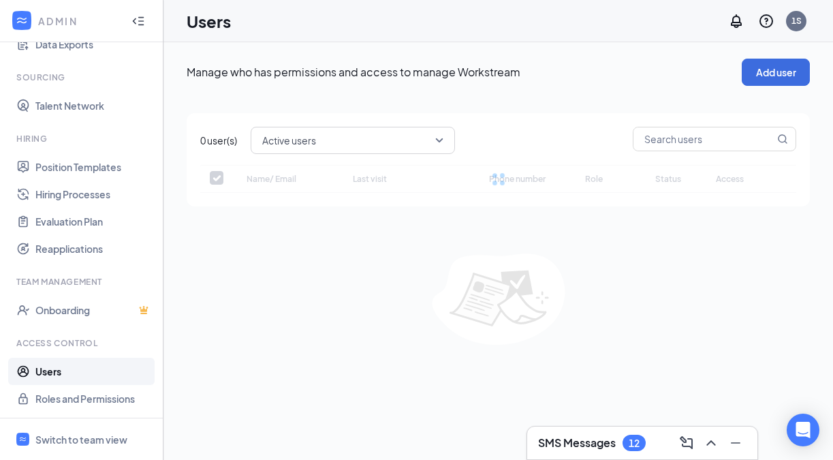
checkbox input "false"
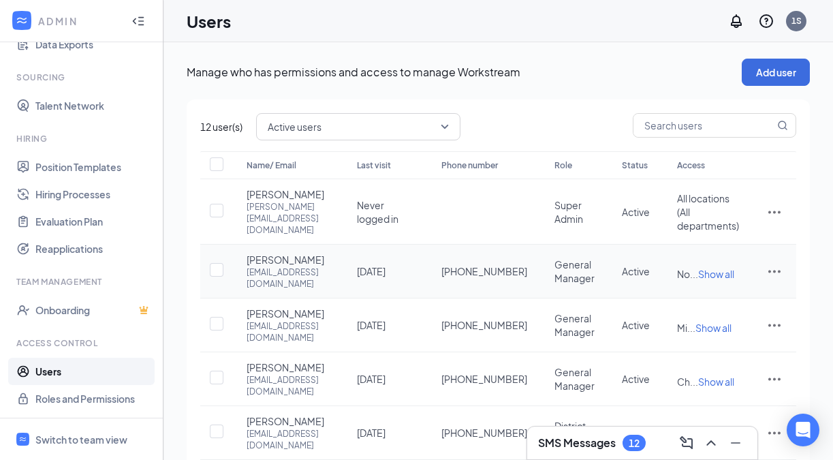
click at [776, 278] on icon "ActionsIcon" at bounding box center [774, 271] width 16 height 16
click at [701, 306] on span "Edit user" at bounding box center [706, 308] width 39 height 12
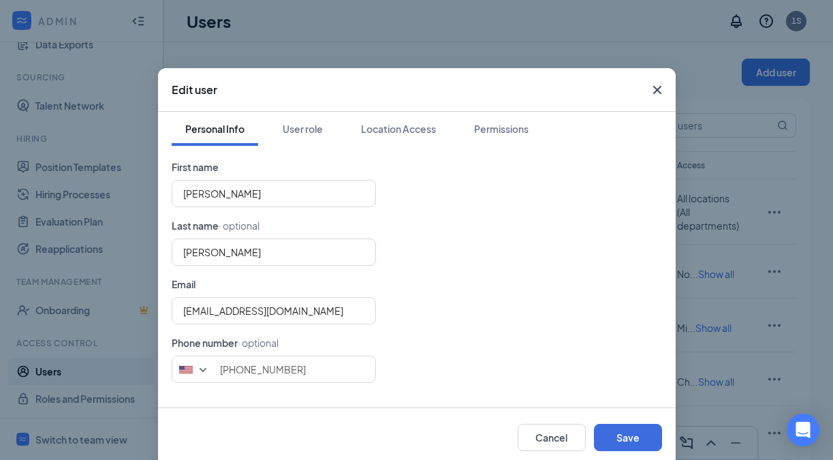
scroll to position [22, 0]
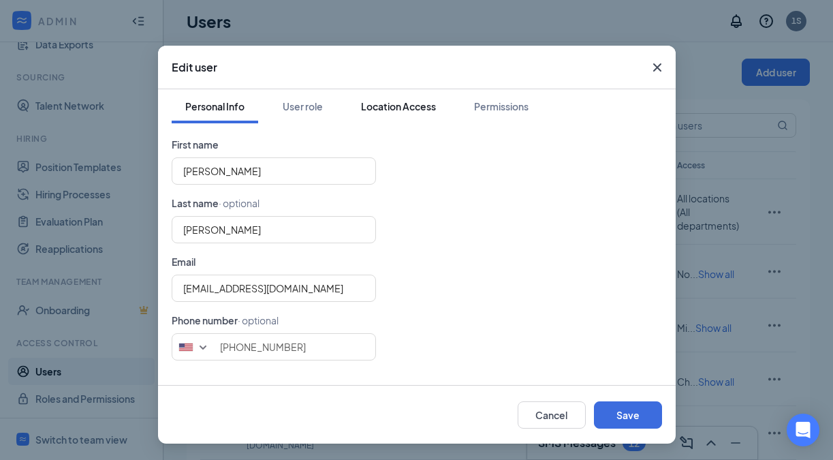
click at [400, 111] on div "Location Access" at bounding box center [398, 106] width 75 height 14
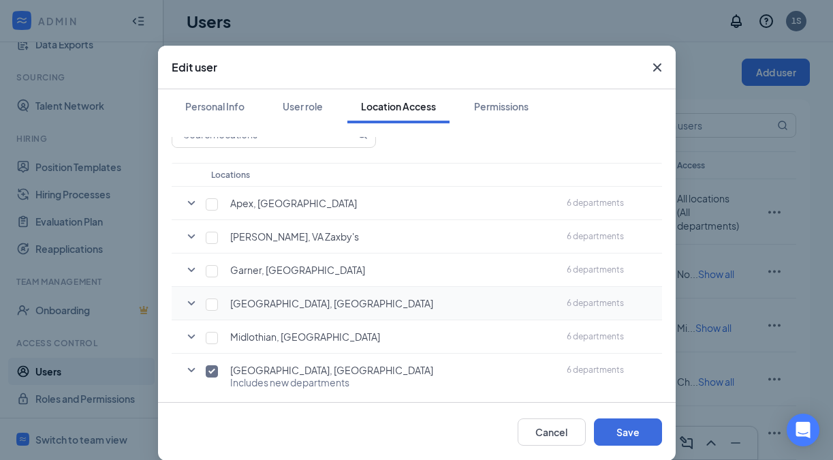
scroll to position [60, 0]
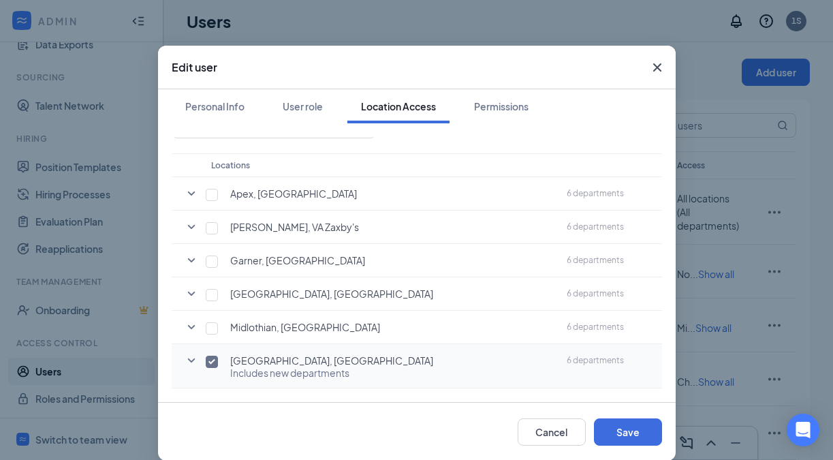
click at [192, 357] on icon "SmallChevronDown" at bounding box center [191, 360] width 16 height 16
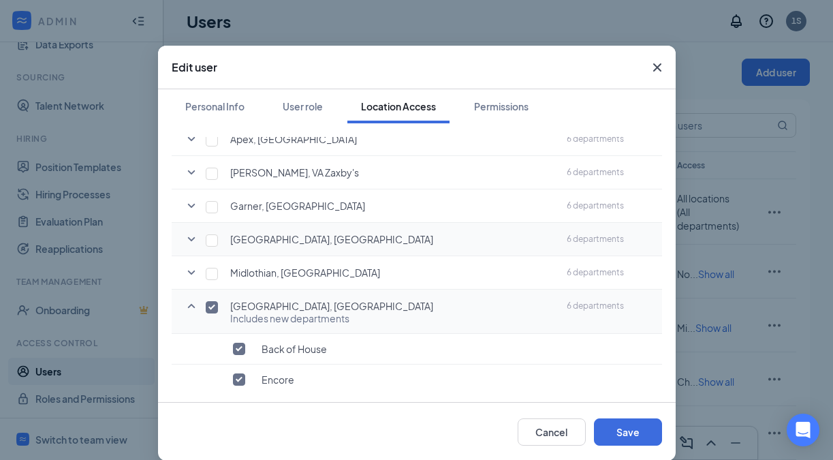
scroll to position [244, 0]
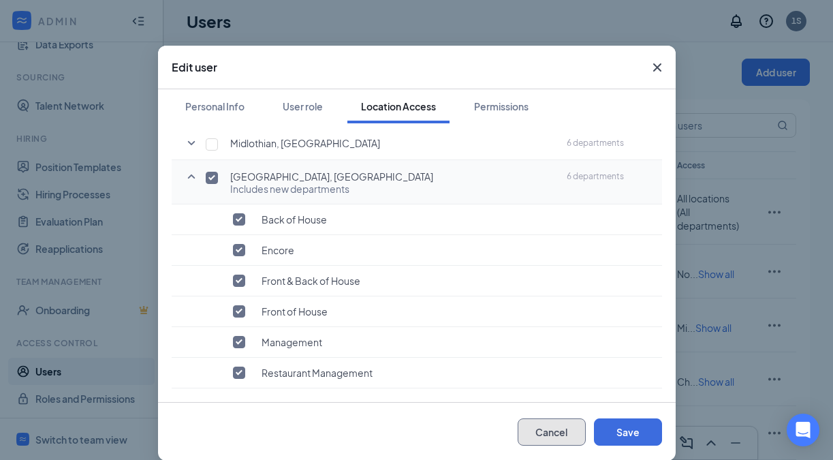
click at [543, 436] on button "Cancel" at bounding box center [552, 431] width 68 height 27
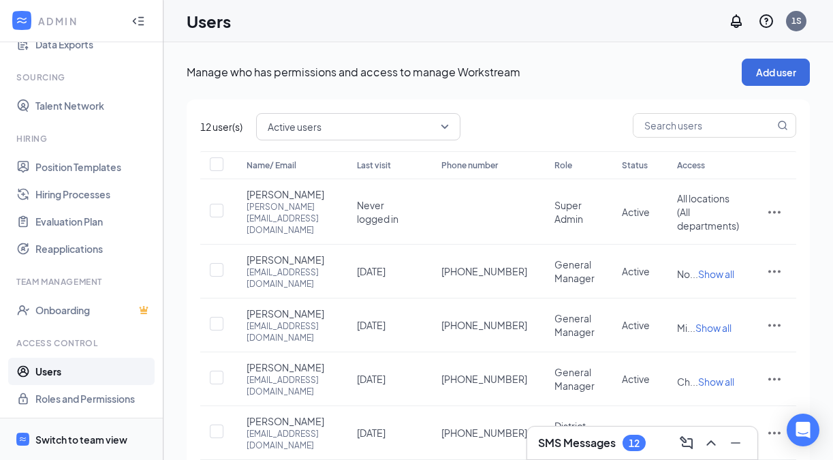
click at [82, 435] on div "Switch to team view" at bounding box center [81, 439] width 92 height 14
